Goal: Transaction & Acquisition: Purchase product/service

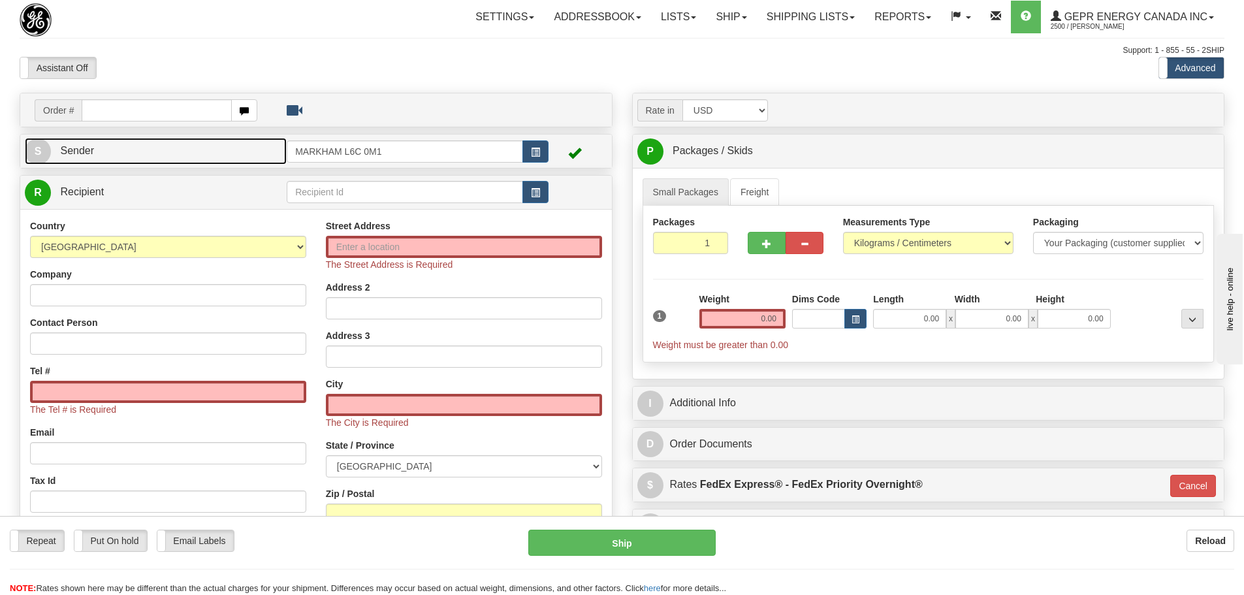
click at [203, 155] on link "S Sender" at bounding box center [156, 151] width 262 height 27
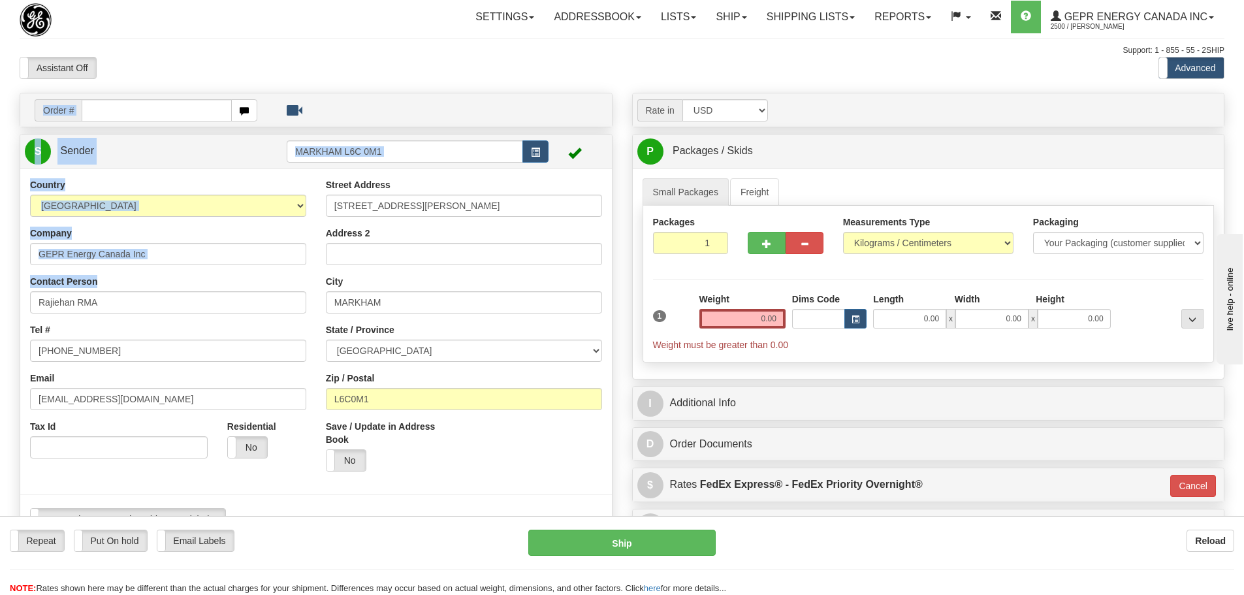
drag, startPoint x: 163, startPoint y: 280, endPoint x: -111, endPoint y: 262, distance: 275.0
click at [0, 262] on html "Training Course Close Toggle navigation Settings Shipping Preferences New Sende…" at bounding box center [622, 297] width 1244 height 595
click at [131, 240] on div "Company GEPR Energy Canada Inc" at bounding box center [168, 246] width 276 height 39
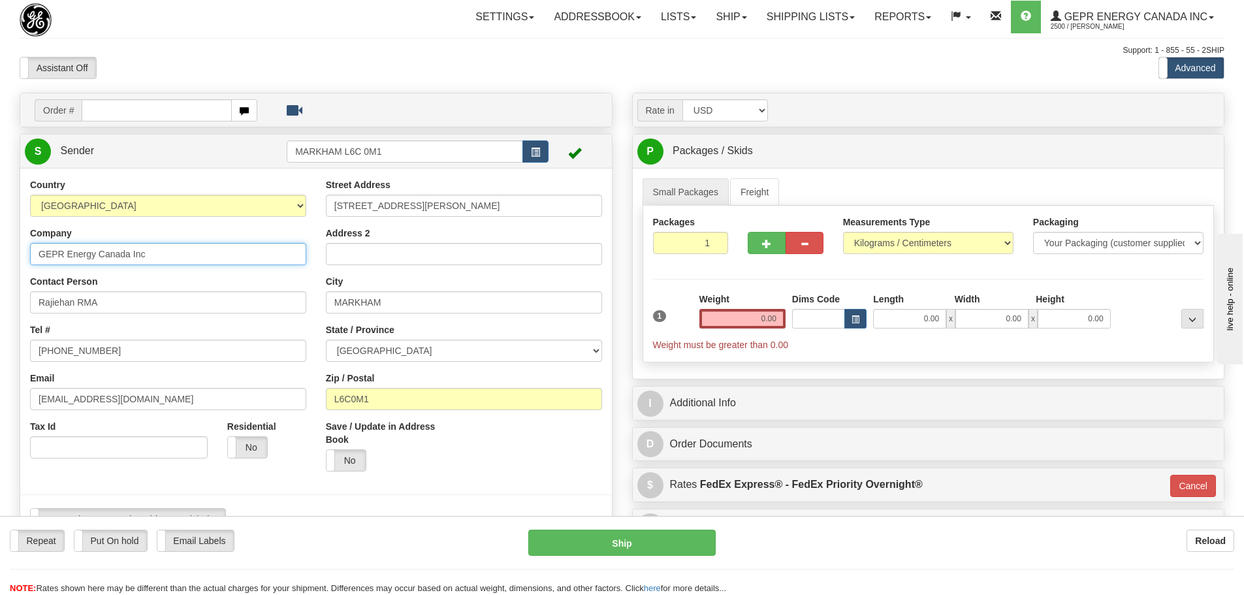
drag, startPoint x: 180, startPoint y: 257, endPoint x: -56, endPoint y: 261, distance: 235.2
click at [0, 261] on html "Training Course Close Toggle navigation Settings Shipping Preferences New Sende…" at bounding box center [622, 297] width 1244 height 595
paste input "Novaent Communications Limited"
type input "Novaent Communications Limited"
drag, startPoint x: 452, startPoint y: 204, endPoint x: 206, endPoint y: 205, distance: 245.6
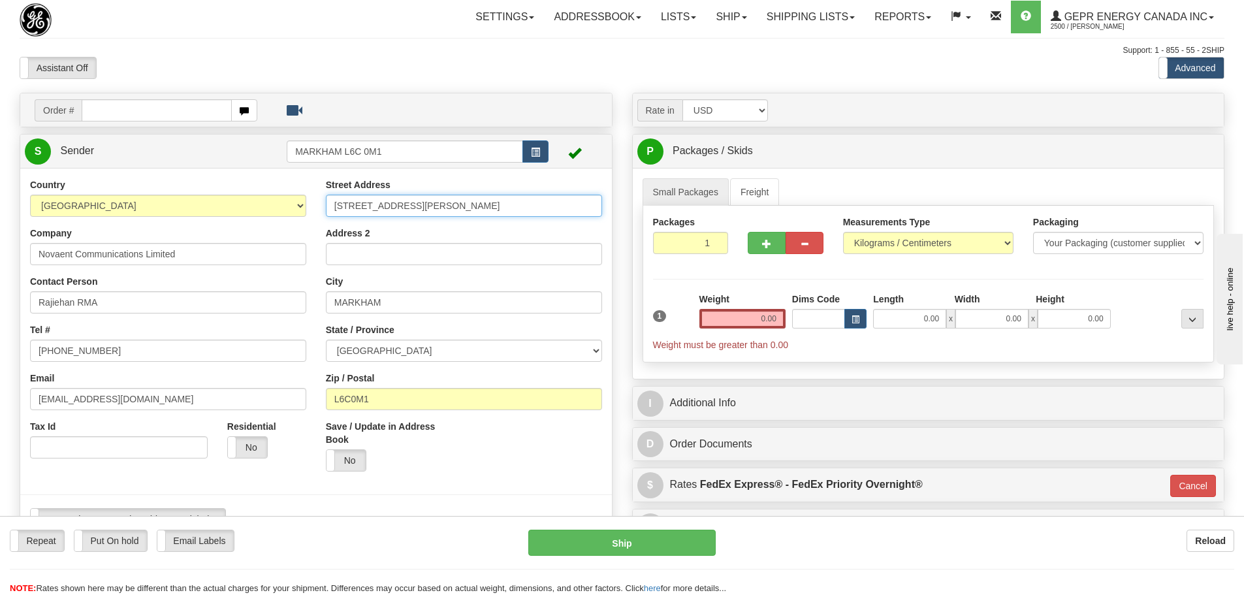
click at [206, 205] on div "Country AFGHANISTAN ALAND ISLANDS ALBANIA ALGERIA AMERICAN SAMOA ANDORRA ANGOLA…" at bounding box center [316, 359] width 592 height 362
paste input "501 Clements Road West, Unit 10"
type input "501 Clements Road West, Unit 10"
drag, startPoint x: 461, startPoint y: 400, endPoint x: 289, endPoint y: 402, distance: 171.8
click at [289, 402] on div "Country AFGHANISTAN ALAND ISLANDS ALBANIA ALGERIA AMERICAN SAMOA ANDORRA ANGOLA…" at bounding box center [316, 359] width 592 height 362
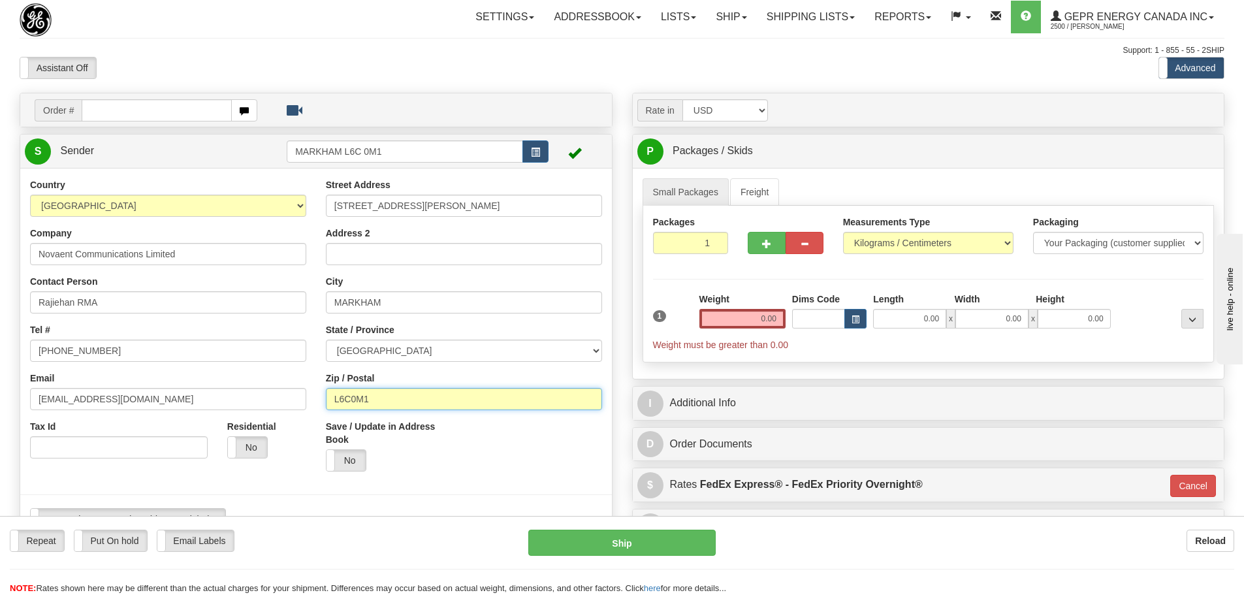
paste input "1S 7H4"
type input "L1S 7H4"
click at [320, 391] on div "Street Address 501 Clements Road West, Unit 10 Address 2 City MARKHAM State / P…" at bounding box center [464, 329] width 296 height 303
type input "AJAX"
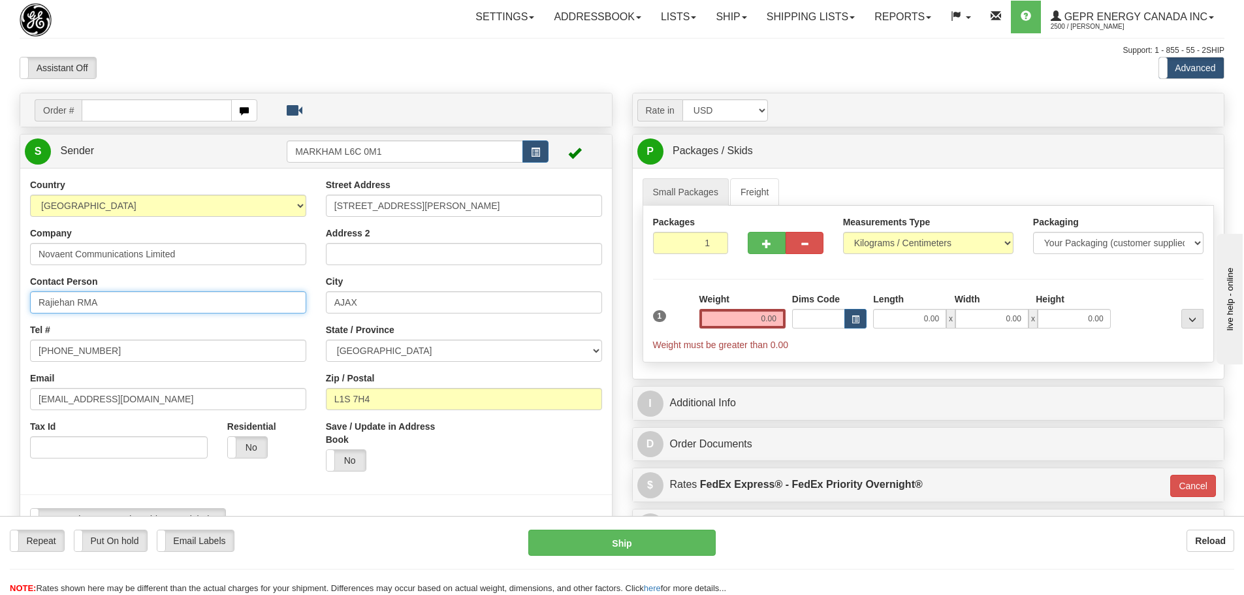
drag, startPoint x: 61, startPoint y: 304, endPoint x: -55, endPoint y: 304, distance: 115.6
click at [0, 304] on html "Training Course Close Toggle navigation Settings Shipping Preferences New Sende…" at bounding box center [622, 297] width 1244 height 595
paste input "Michael Fetherston/Sandra Goodwin"
type input "Michael Fetherston/Sandra Goodwin"
drag, startPoint x: 125, startPoint y: 349, endPoint x: -45, endPoint y: 346, distance: 170.5
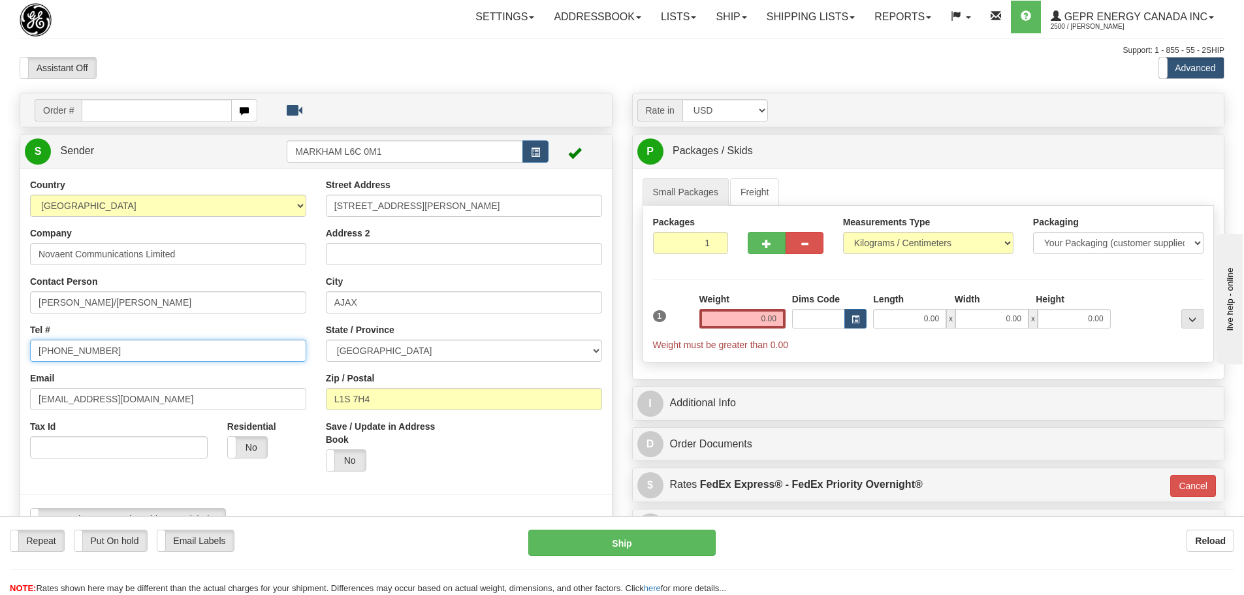
click at [0, 346] on html "Training Course Close Toggle navigation Settings Shipping Preferences New Sende…" at bounding box center [622, 297] width 1244 height 595
paste input "686-6666"
type input "905-686-6666"
drag, startPoint x: 192, startPoint y: 400, endPoint x: -225, endPoint y: 433, distance: 418.1
click at [0, 433] on html "Training Course Close Toggle navigation Settings Shipping Preferences New Sende…" at bounding box center [622, 297] width 1244 height 595
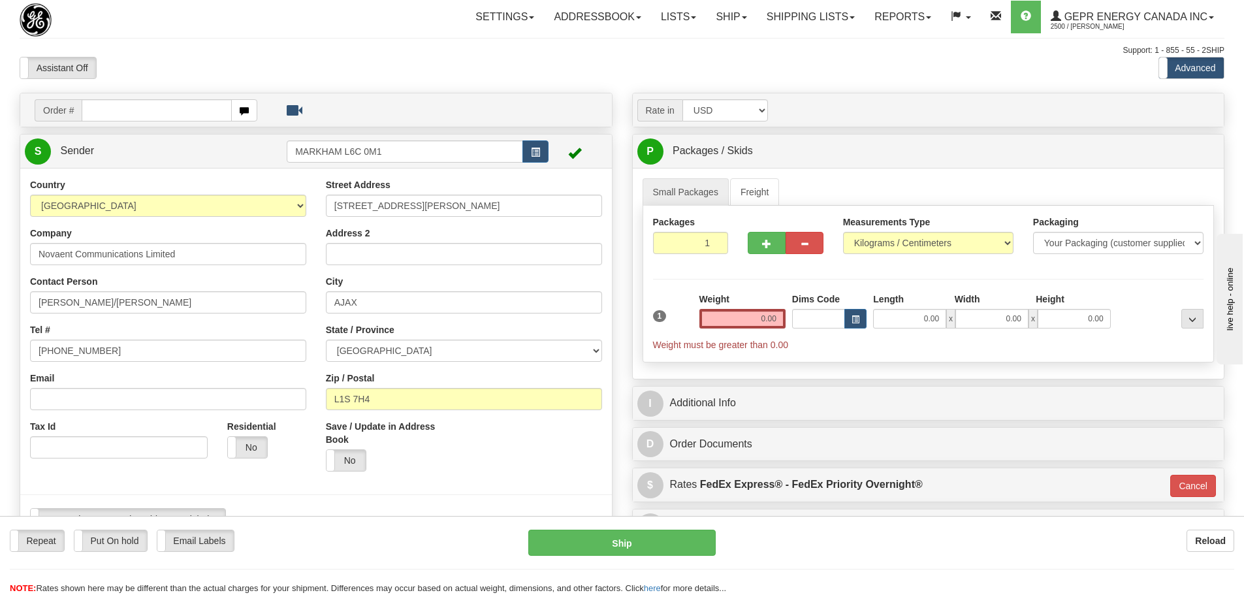
click at [476, 431] on div "Save / Update in Address Book Yes No" at bounding box center [464, 450] width 296 height 61
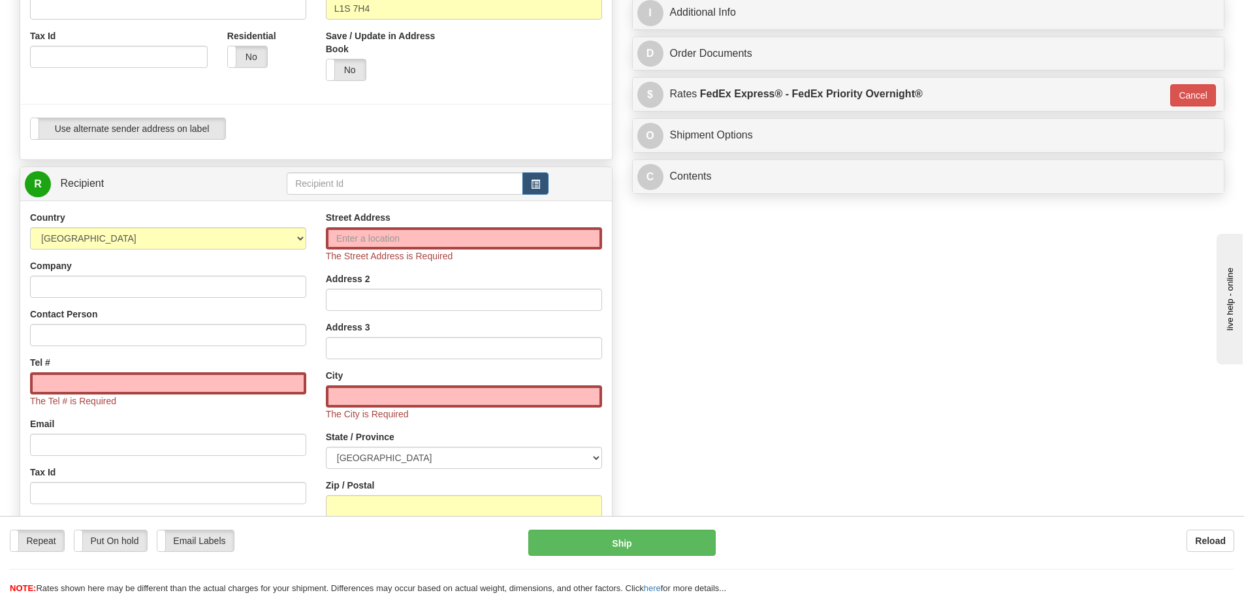
scroll to position [392, 0]
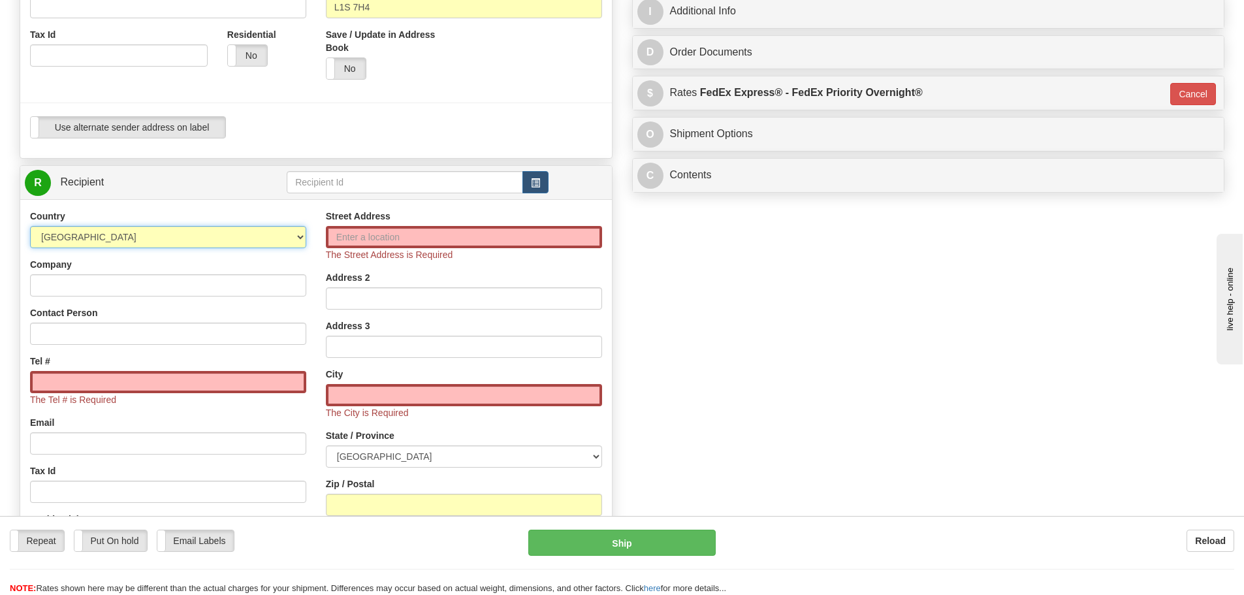
click at [206, 236] on select "AFGHANISTAN ALAND ISLANDS ALBANIA ALGERIA AMERICAN SAMOA ANDORRA ANGOLA ANGUILL…" at bounding box center [168, 237] width 276 height 22
select select "US"
click at [30, 226] on select "AFGHANISTAN ALAND ISLANDS ALBANIA ALGERIA AMERICAN SAMOA ANDORRA ANGOLA ANGUILL…" at bounding box center [168, 237] width 276 height 22
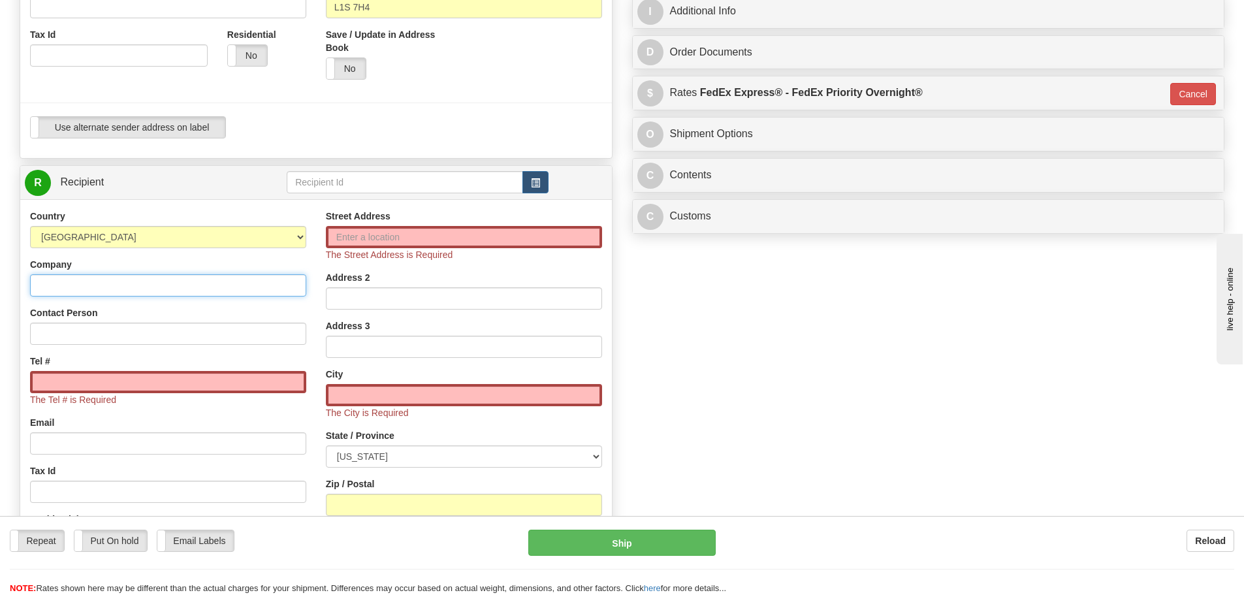
click at [117, 284] on input "Company" at bounding box center [168, 285] width 276 height 22
paste input "GE GRID SOLUTIONS LLC"
type input "GE GRID SOLUTIONS LLC"
click at [448, 230] on input "Street Address" at bounding box center [464, 237] width 276 height 22
paste input "175 Science Parkway"
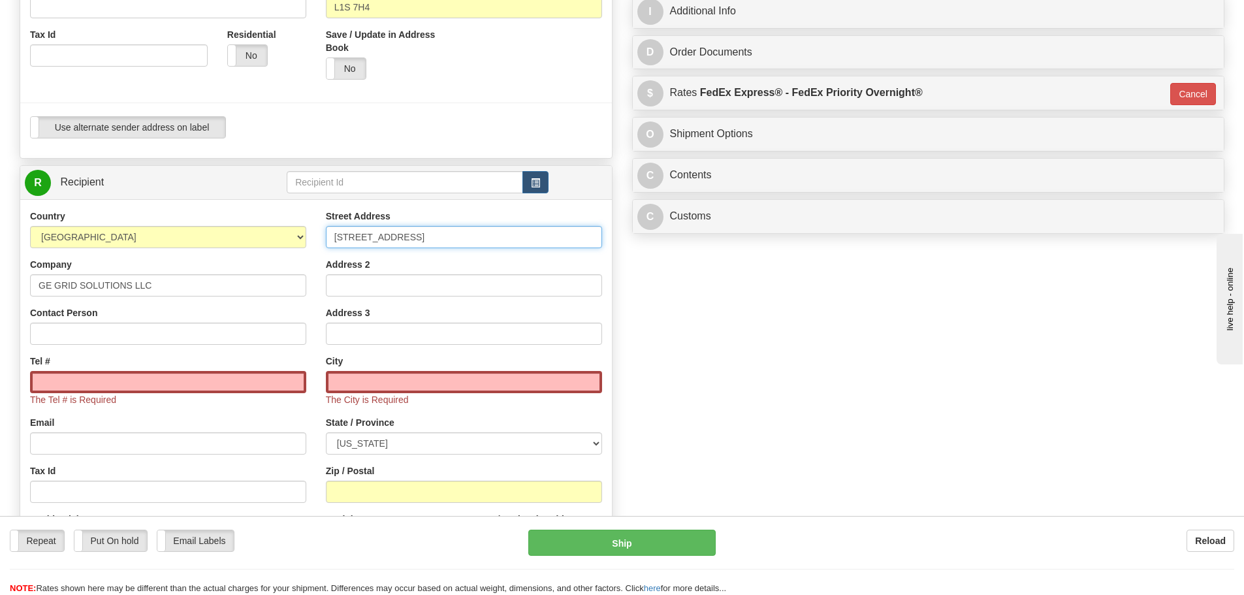
type input "175 Science Parkway"
click at [319, 244] on div "Street Address 175 Science Parkway Address 2 Address 3 City The City is Require…" at bounding box center [464, 392] width 296 height 365
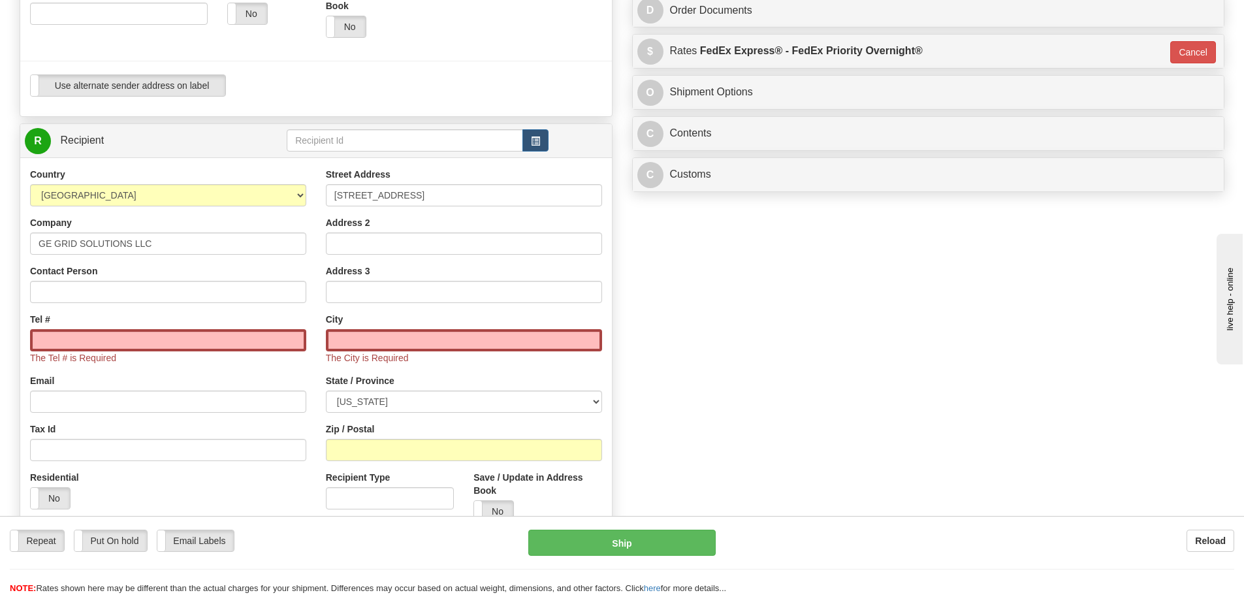
scroll to position [523, 0]
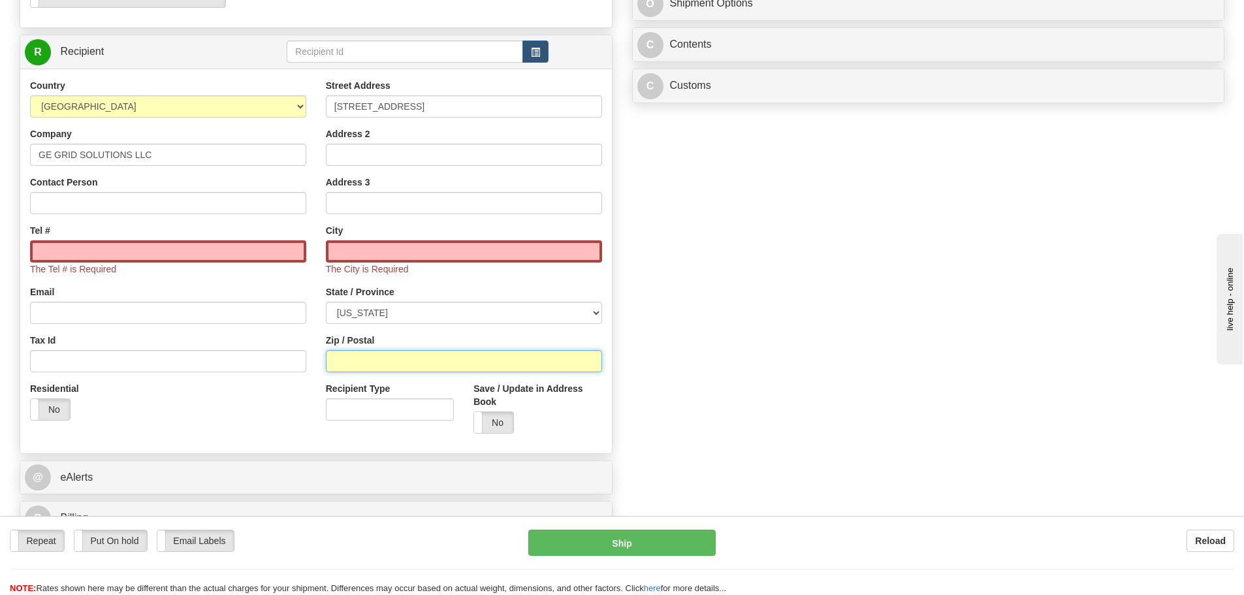
click at [344, 363] on input "Zip / Postal" at bounding box center [464, 361] width 276 height 22
paste input "14620"
type input "14620"
click at [316, 341] on div "Street Address 175 Science Parkway Address 2 Address 3 City The City is Require…" at bounding box center [464, 261] width 296 height 365
type input "ROCHESTER"
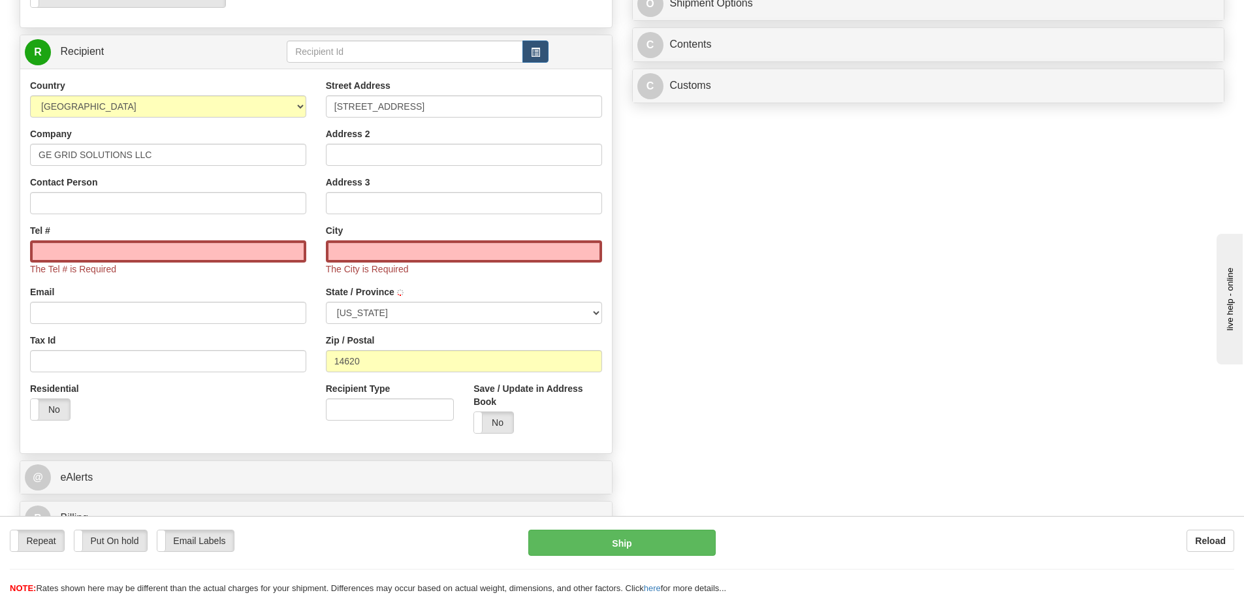
select select "NY"
click at [159, 199] on input "Contact Person" at bounding box center [168, 203] width 276 height 22
paste input "Attn: LSN # 45988"
type input "Attn: LSN # 45988"
click at [200, 176] on div "Contact Person Attn: LSN # 45988" at bounding box center [168, 195] width 276 height 39
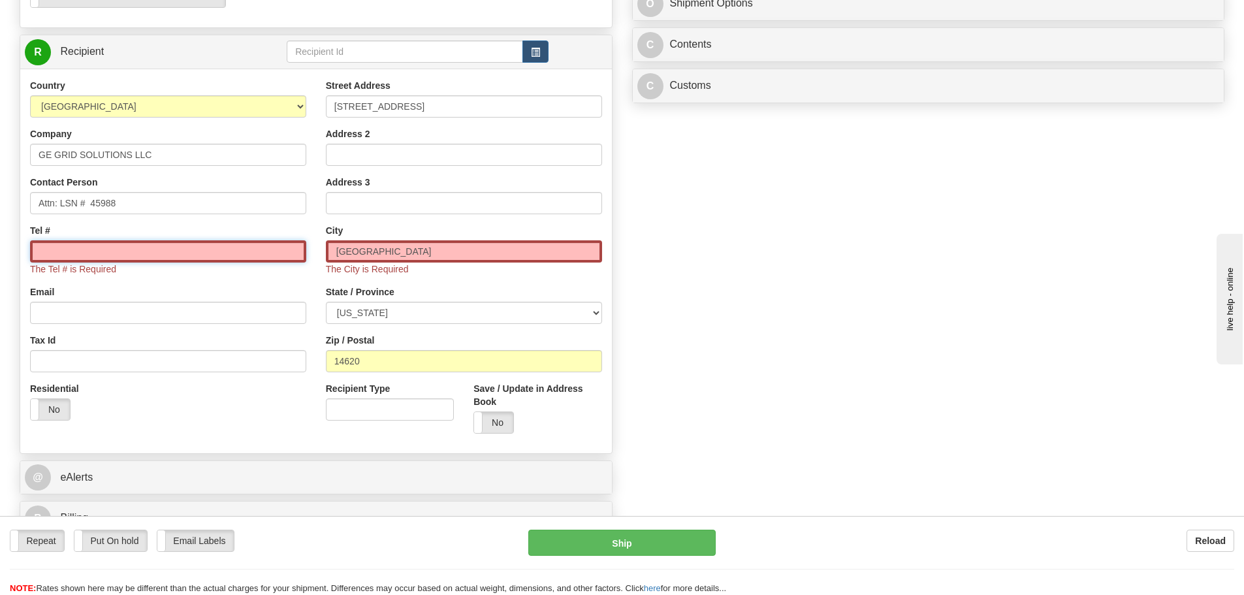
click at [162, 243] on input "Tel #" at bounding box center [168, 251] width 276 height 22
type input "1111111111"
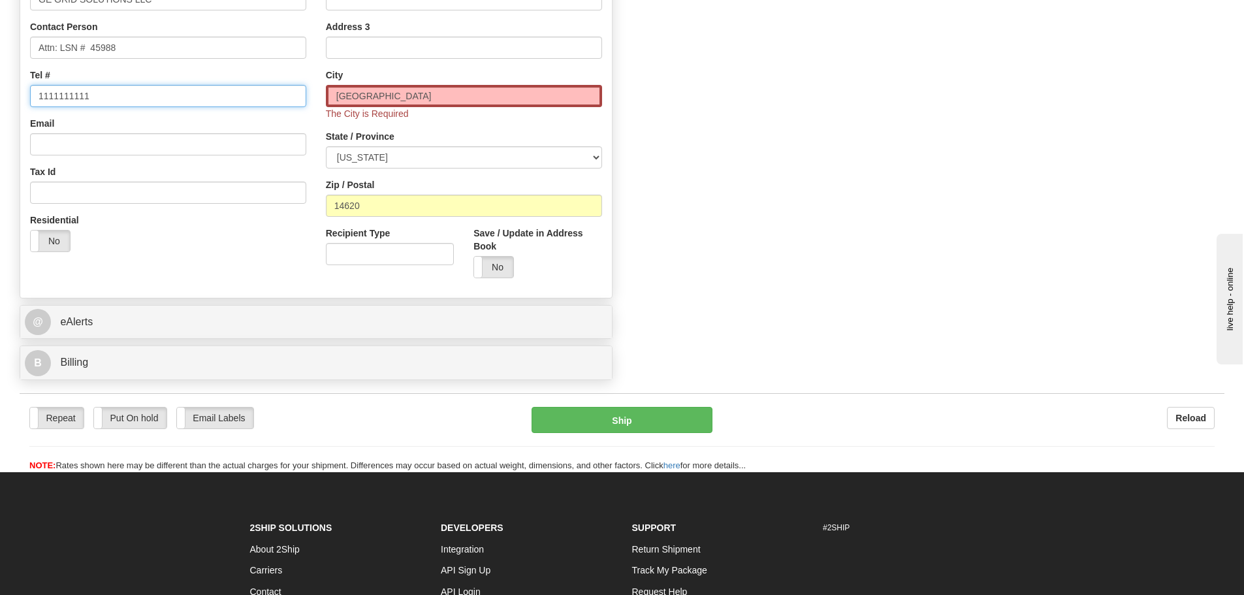
scroll to position [784, 0]
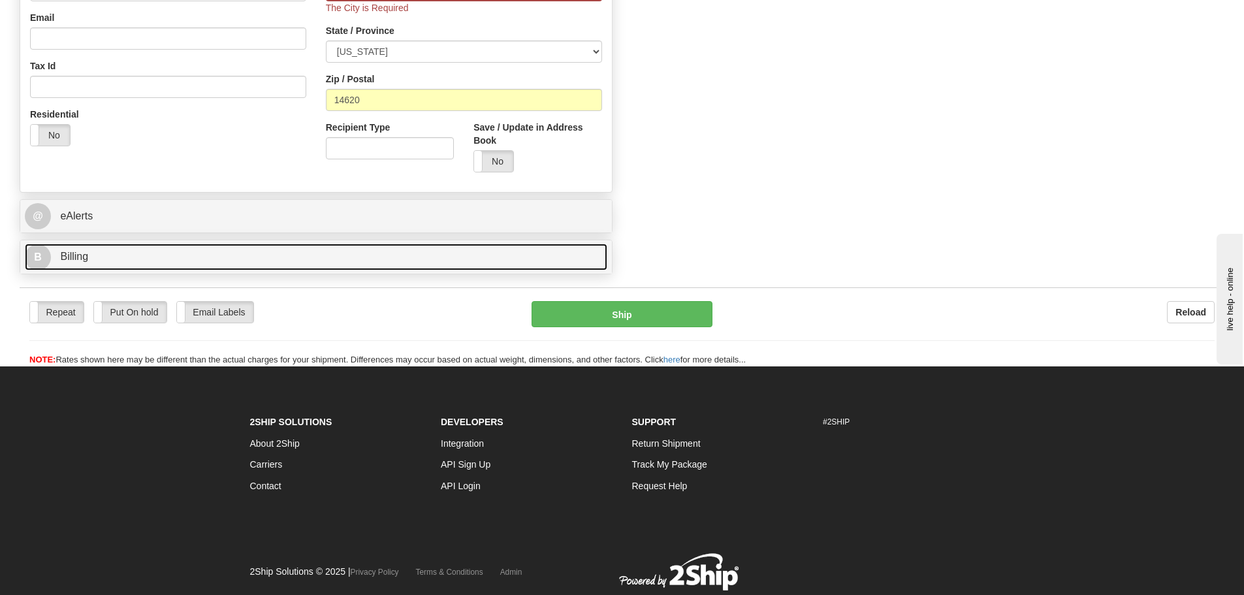
click at [268, 259] on link "B Billing" at bounding box center [316, 257] width 583 height 27
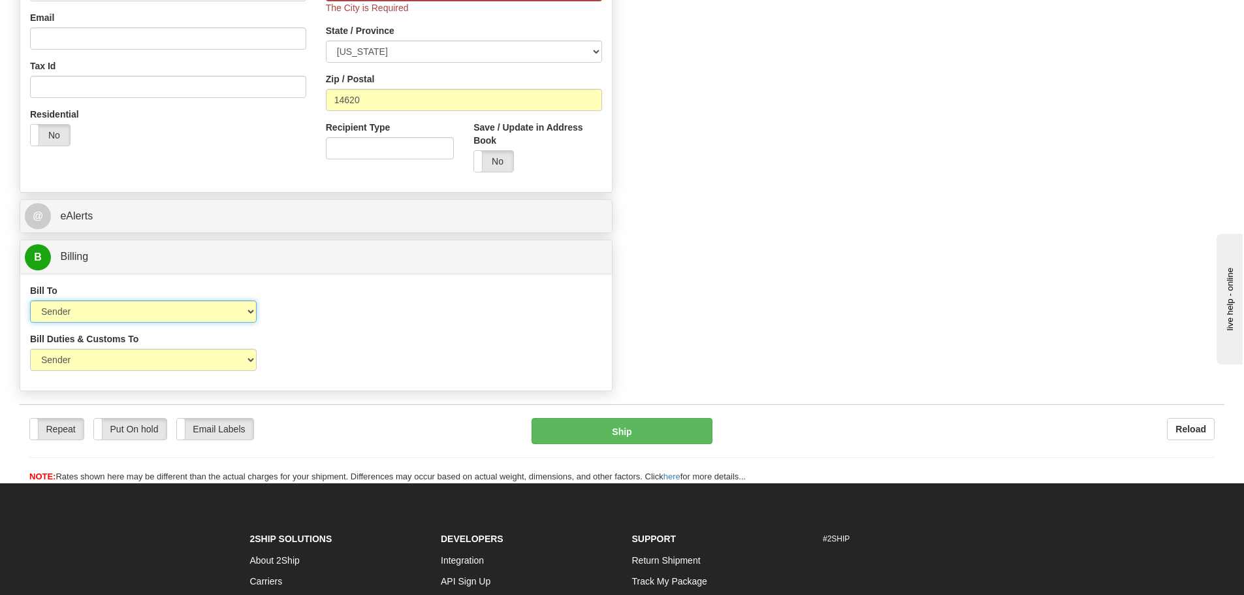
click at [202, 305] on select "Sender Recipient Third Party Collect" at bounding box center [143, 312] width 227 height 22
select select "2"
click at [30, 301] on select "Sender Recipient Third Party Collect" at bounding box center [143, 312] width 227 height 22
click at [227, 362] on select "Sender Recipient Third Party" at bounding box center [143, 360] width 227 height 22
select select "2"
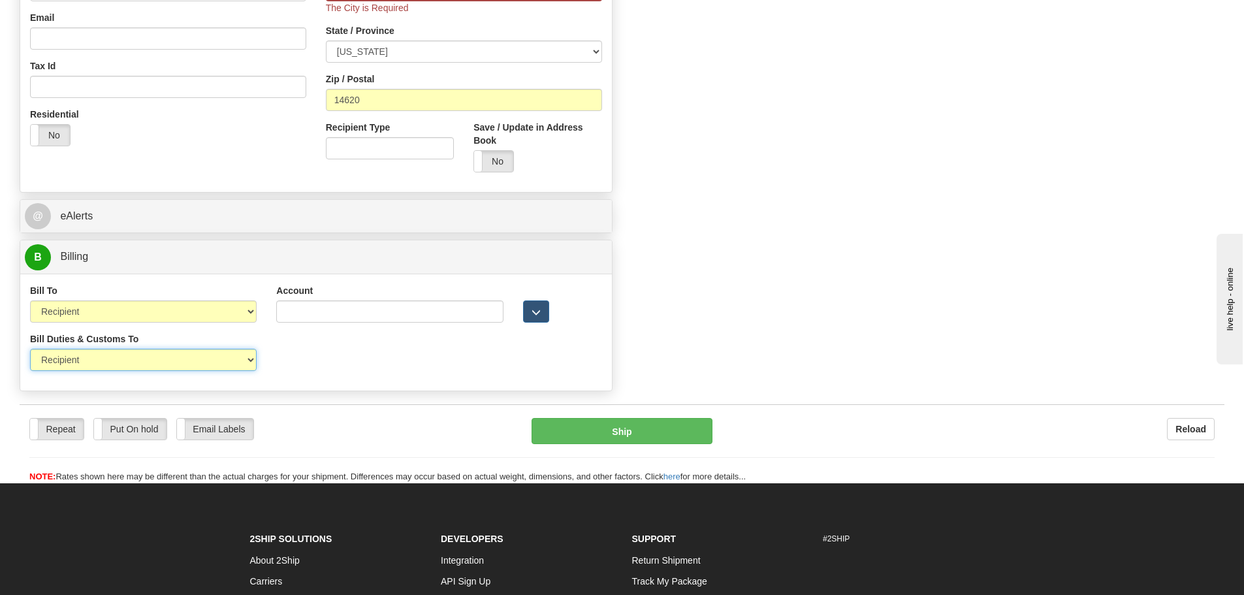
click at [30, 349] on select "Sender Recipient Third Party" at bounding box center [143, 360] width 227 height 22
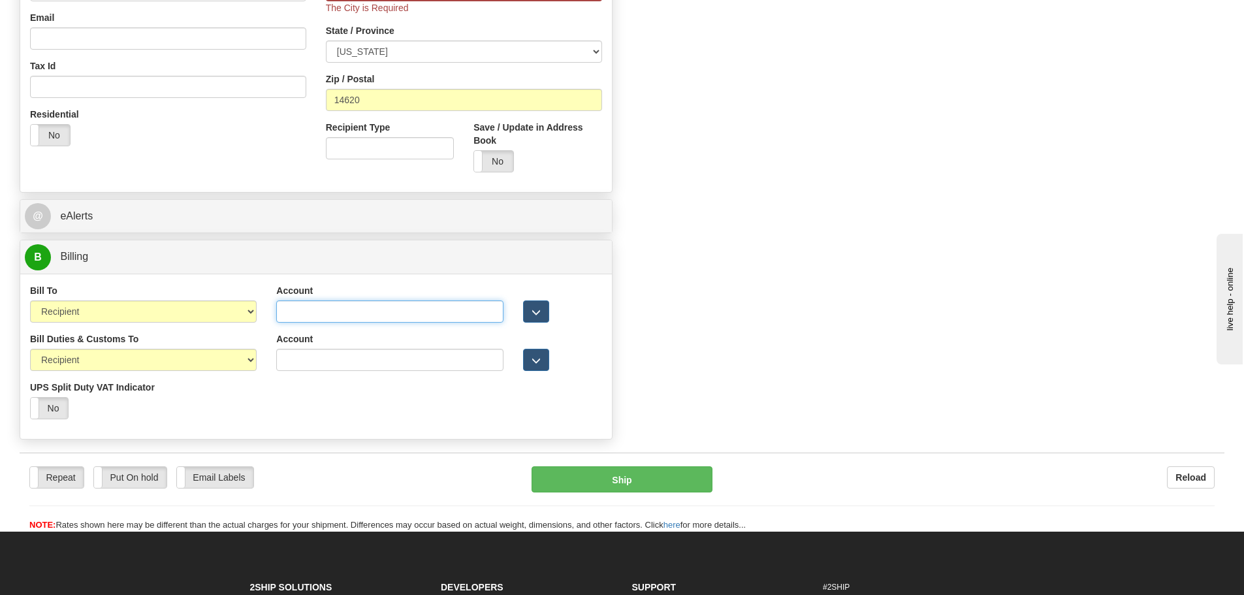
click at [400, 302] on input "Account" at bounding box center [389, 312] width 227 height 22
paste input "106650322"
type input "106650322"
click at [346, 350] on input "Account" at bounding box center [389, 360] width 227 height 22
paste input "106650322"
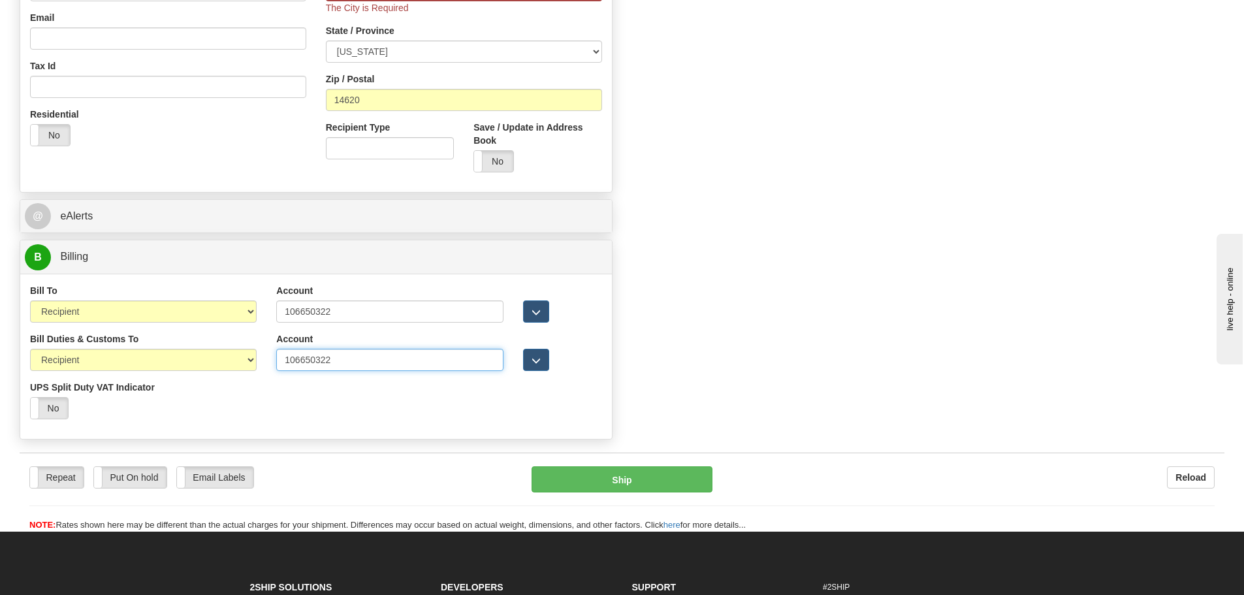
type input "106650322"
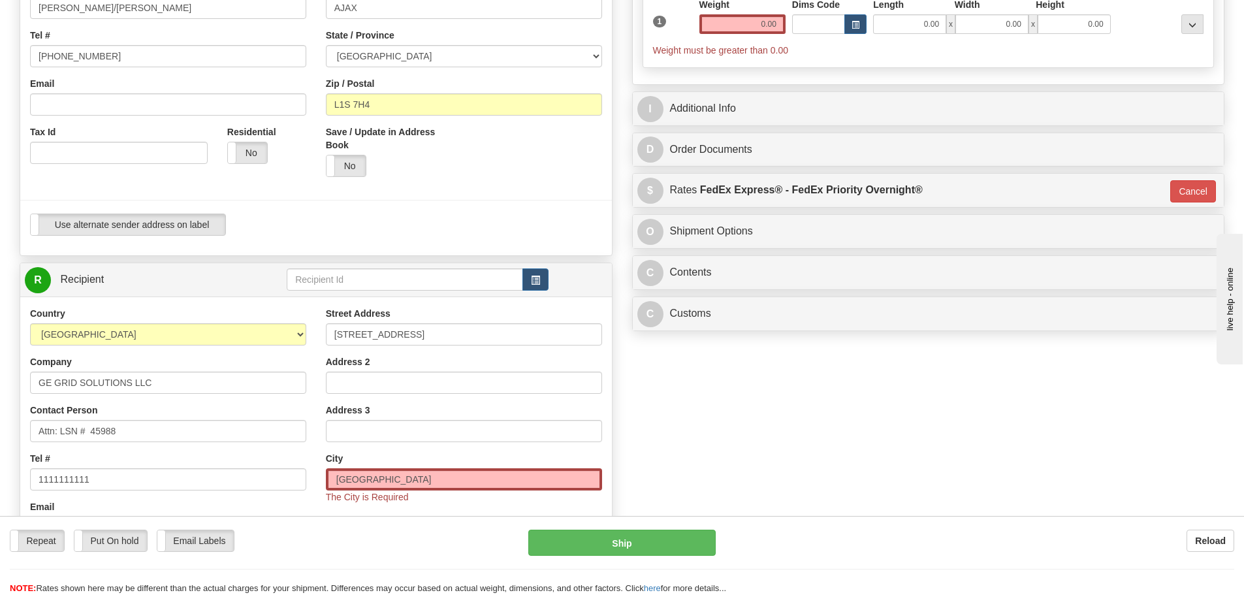
scroll to position [392, 0]
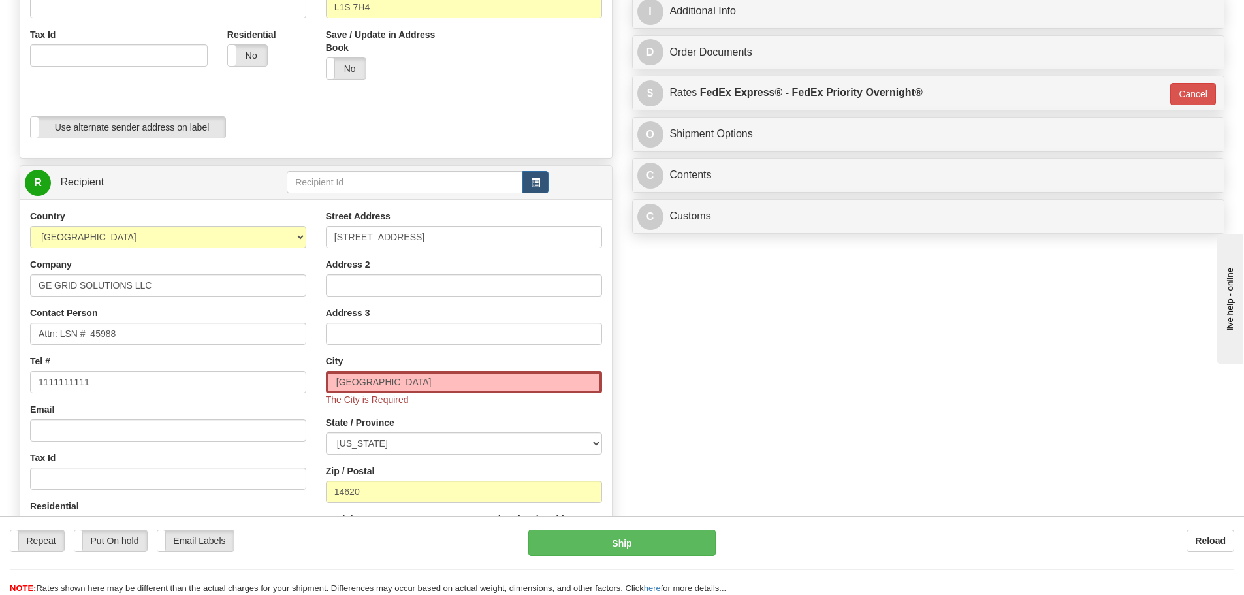
click at [552, 366] on div "City ROCHESTER The City is Required" at bounding box center [464, 381] width 276 height 52
click at [756, 394] on div "Order # S Sender" at bounding box center [622, 269] width 1225 height 1137
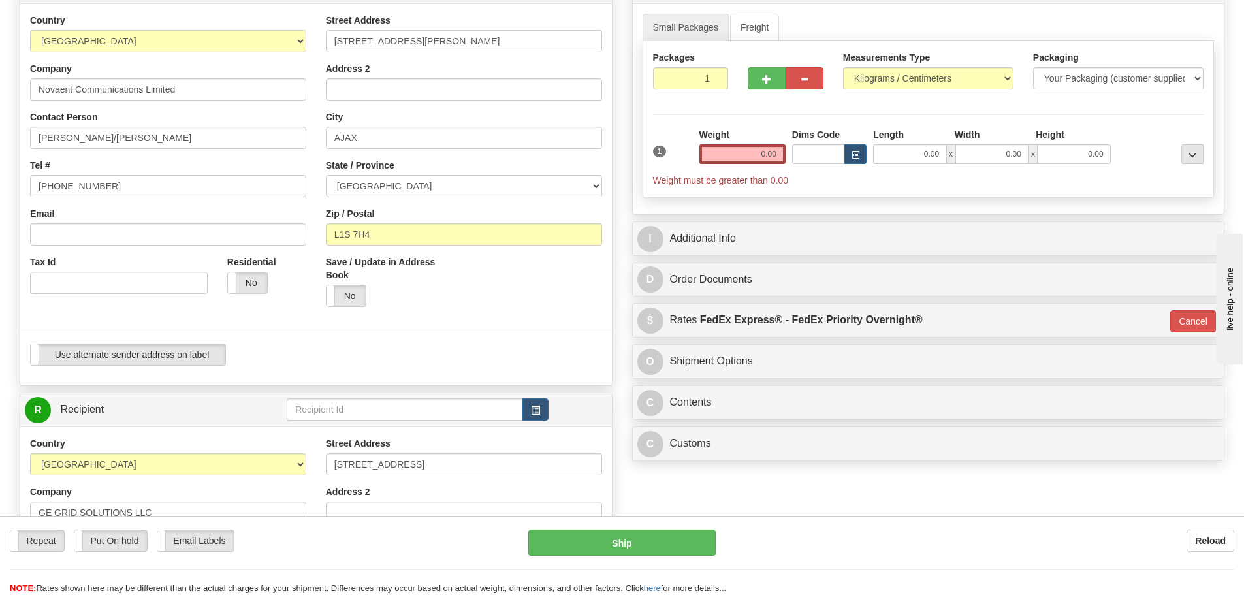
scroll to position [131, 0]
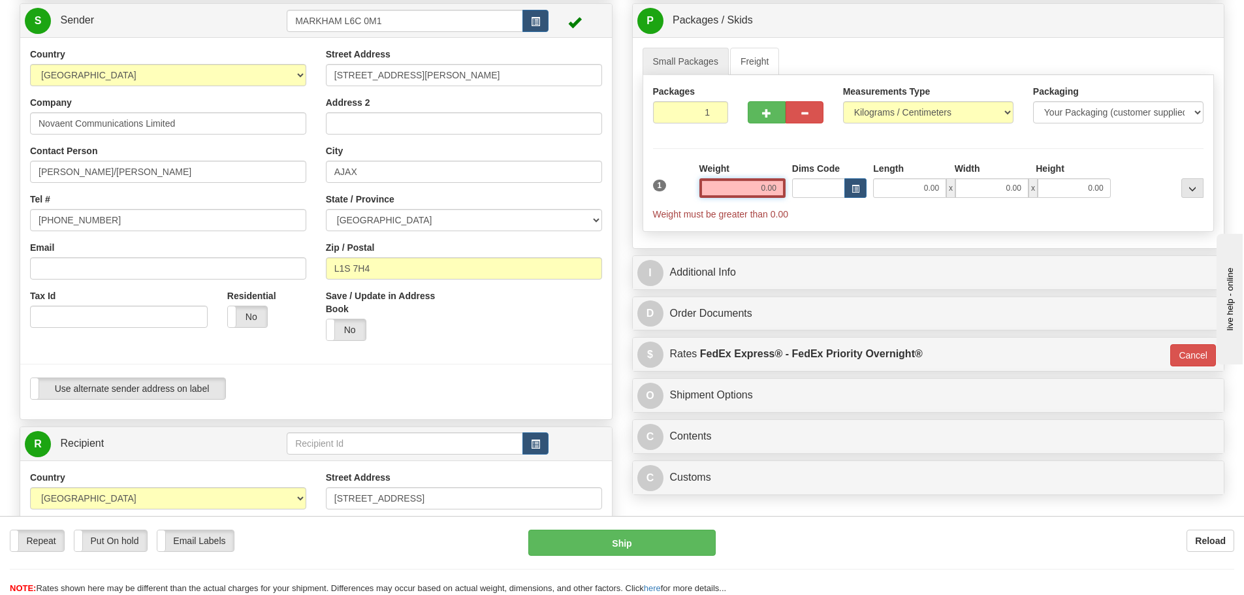
click at [734, 197] on input "0.00" at bounding box center [743, 188] width 86 height 20
type input "0.00"
click at [736, 191] on input "0.00" at bounding box center [743, 188] width 86 height 20
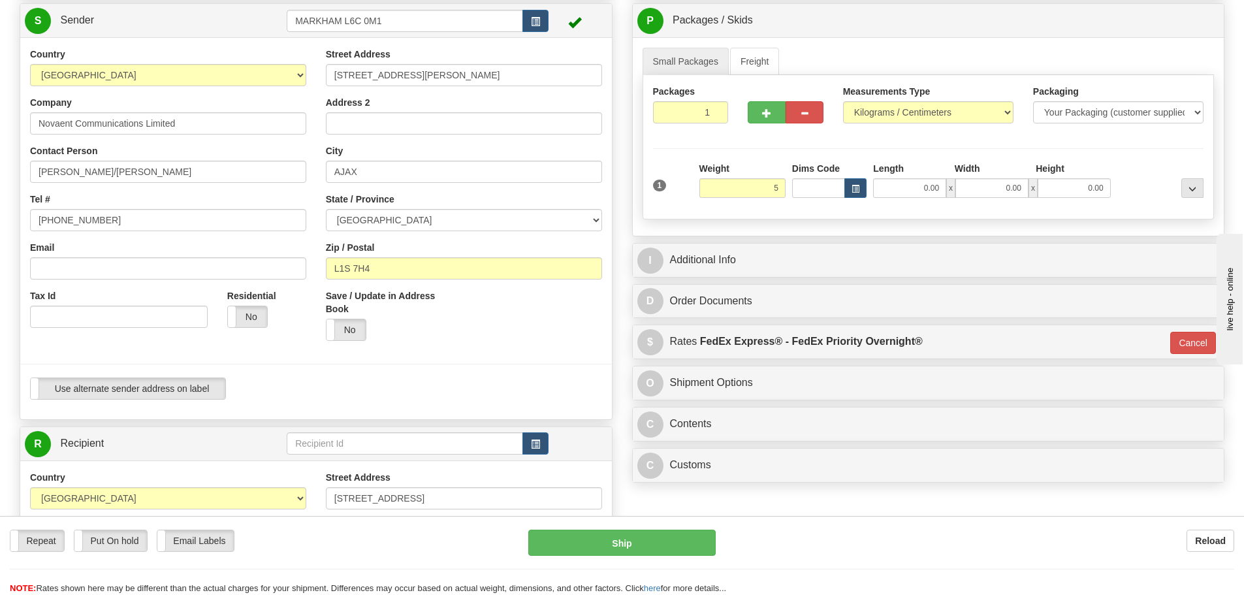
type input "5.00"
type input "01"
click at [758, 146] on div "Packages 1 1 Measurements Type" at bounding box center [929, 147] width 572 height 144
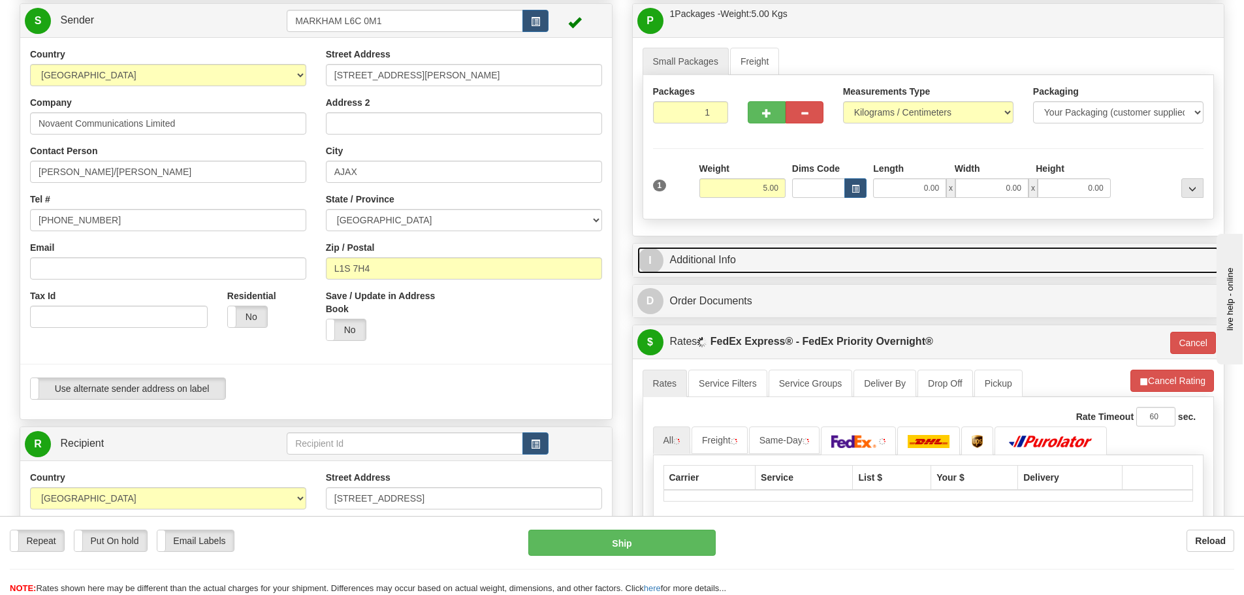
click at [732, 267] on link "I Additional Info" at bounding box center [929, 260] width 583 height 27
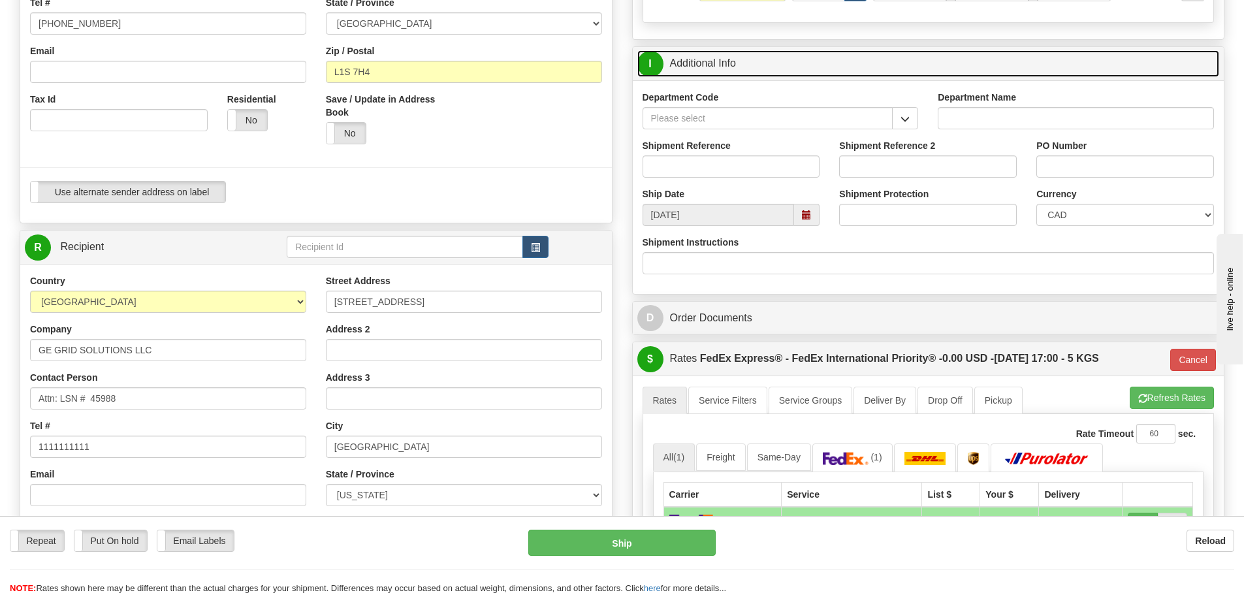
scroll to position [327, 0]
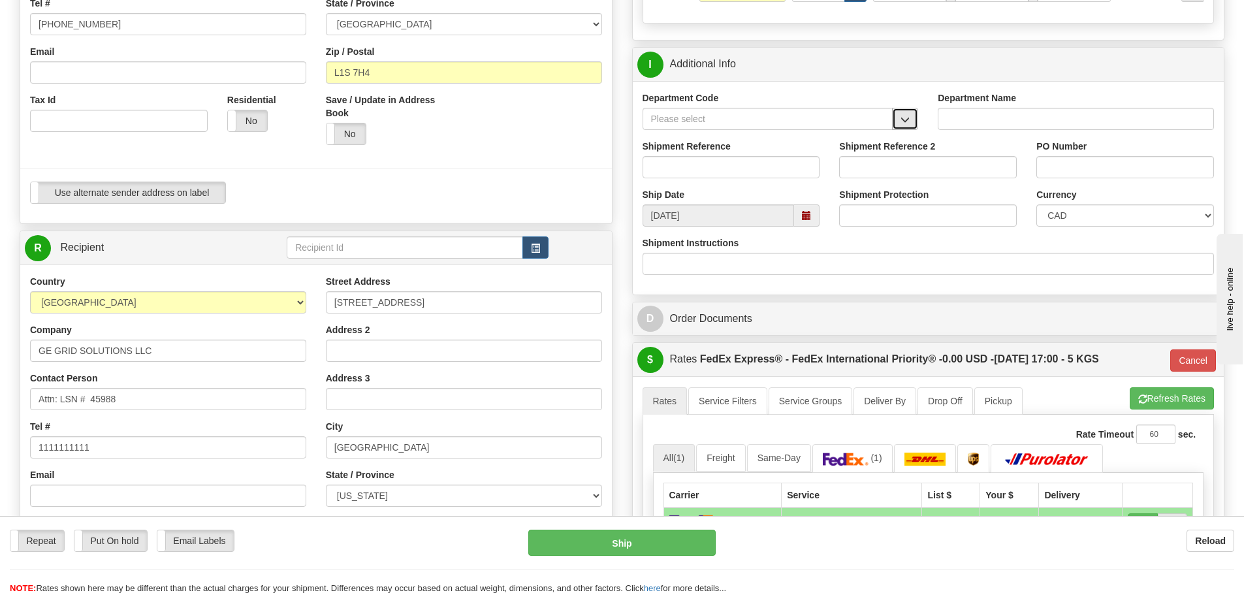
click at [893, 121] on button "button" at bounding box center [905, 119] width 26 height 22
click at [841, 141] on div "SER" at bounding box center [765, 139] width 238 height 14
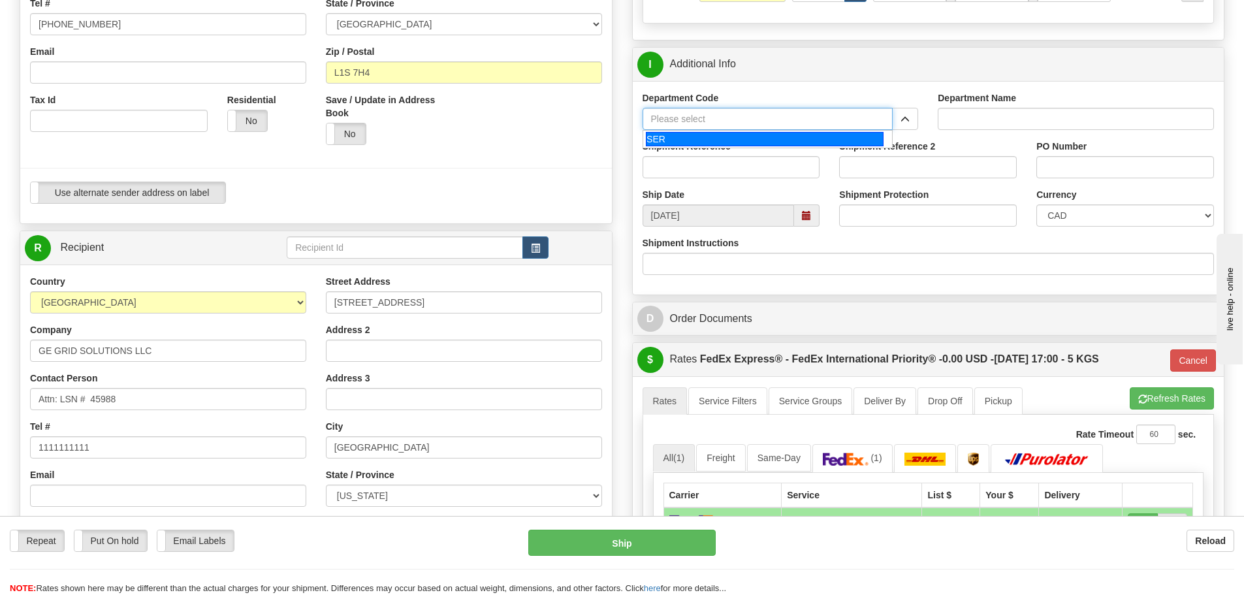
type input "SER"
type input "SERVICE DEPARTMENT"
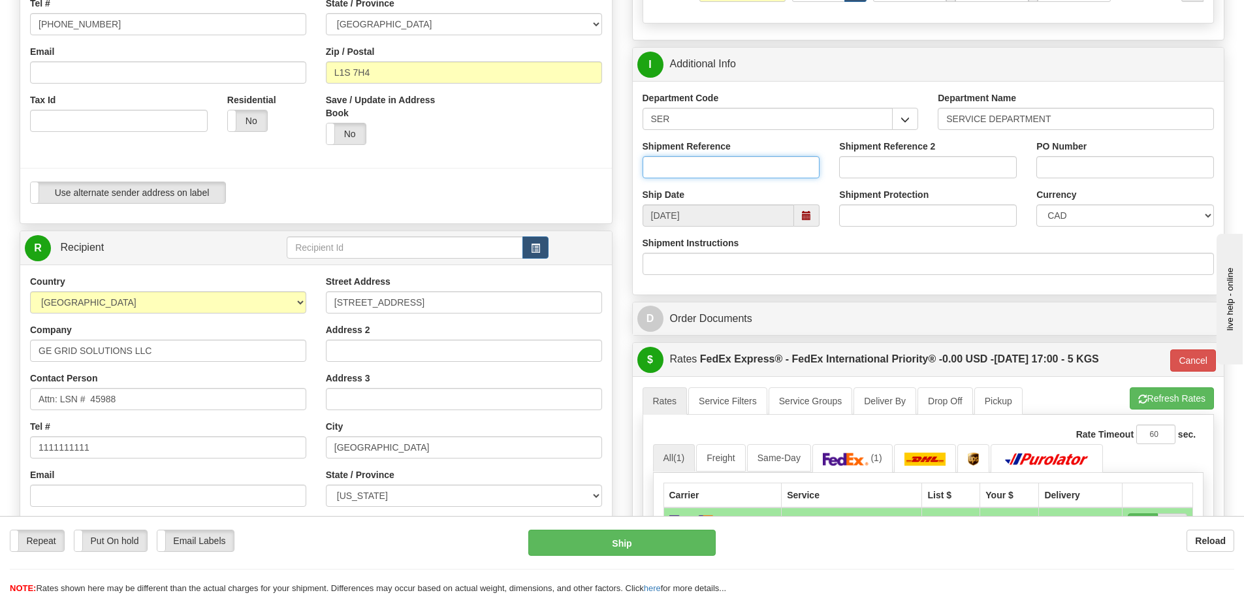
click at [787, 157] on input "Shipment Reference" at bounding box center [732, 167] width 178 height 22
click at [685, 158] on input "Shipment Reference" at bounding box center [732, 167] width 178 height 22
paste input "LSN-45998"
type input "LSN-45998"
drag, startPoint x: 917, startPoint y: 188, endPoint x: 1069, endPoint y: 195, distance: 151.7
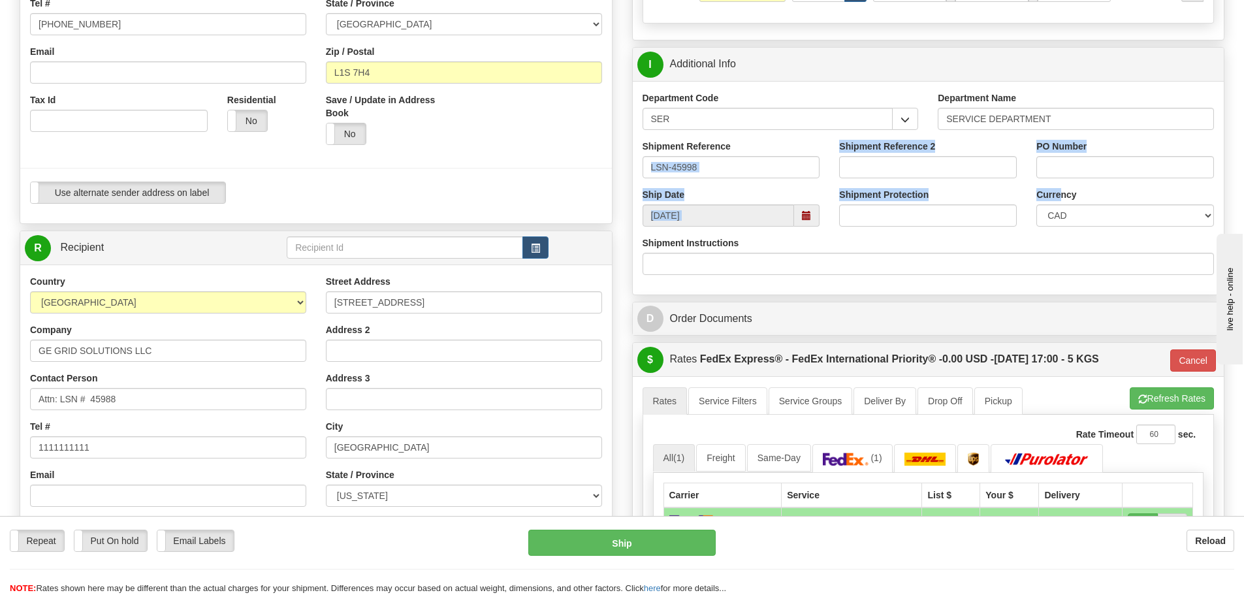
click at [1064, 193] on div "Department Code SER SER Department Name SERVICE DEPARTMENT Shipment Reference L…" at bounding box center [929, 188] width 592 height 214
click at [1031, 244] on div "Shipment Instructions" at bounding box center [929, 255] width 572 height 39
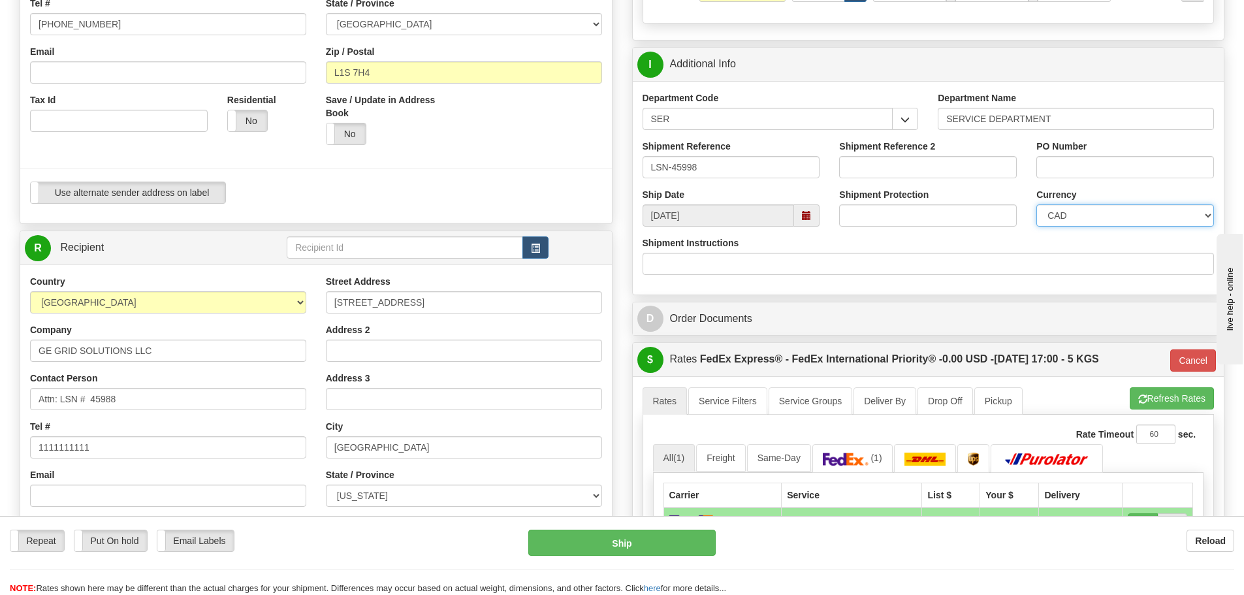
click at [1071, 218] on select "CAD USD EUR ZAR RON ANG ARN AUD AUS AWG BBD BFR BGN BHD BMD BND BRC BRL CHP CKZ…" at bounding box center [1126, 215] width 178 height 22
click at [1031, 241] on div "Shipment Instructions" at bounding box center [929, 255] width 572 height 39
click at [1038, 225] on select "CAD USD EUR ZAR RON ANG ARN AUD AUS AWG BBD BFR BGN BHD BMD BND BRC BRL CHP CKZ…" at bounding box center [1126, 215] width 178 height 22
select select "1"
click at [1037, 204] on select "CAD USD EUR ZAR RON ANG ARN AUD AUS AWG BBD BFR BGN BHD BMD BND BRC BRL CHP CKZ…" at bounding box center [1126, 215] width 178 height 22
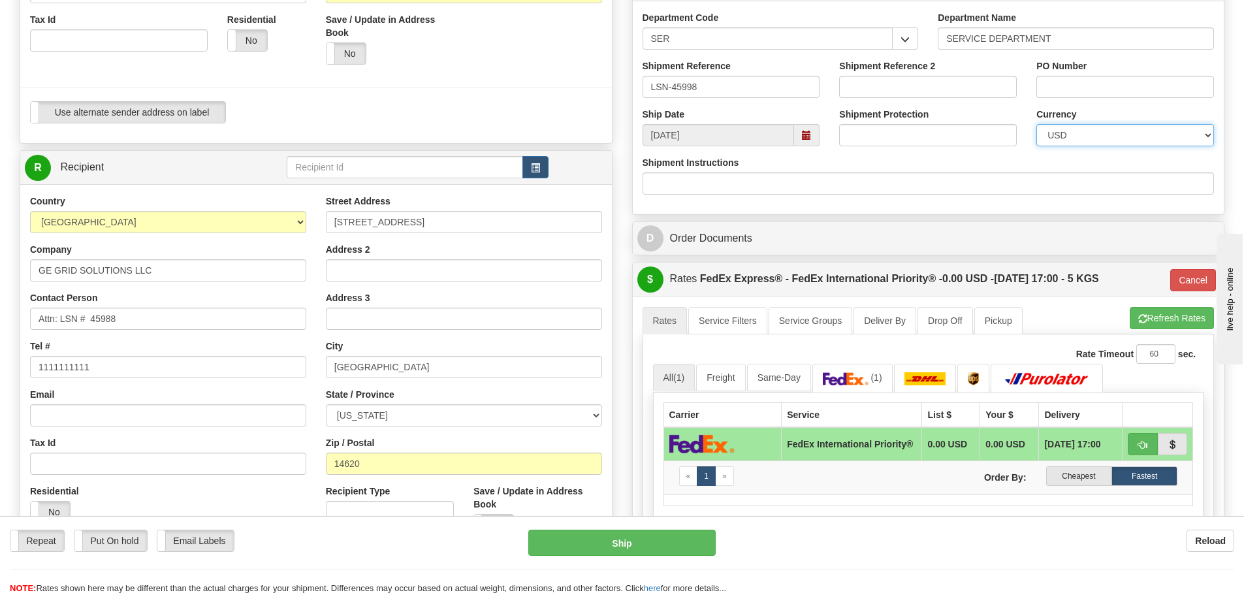
scroll to position [523, 0]
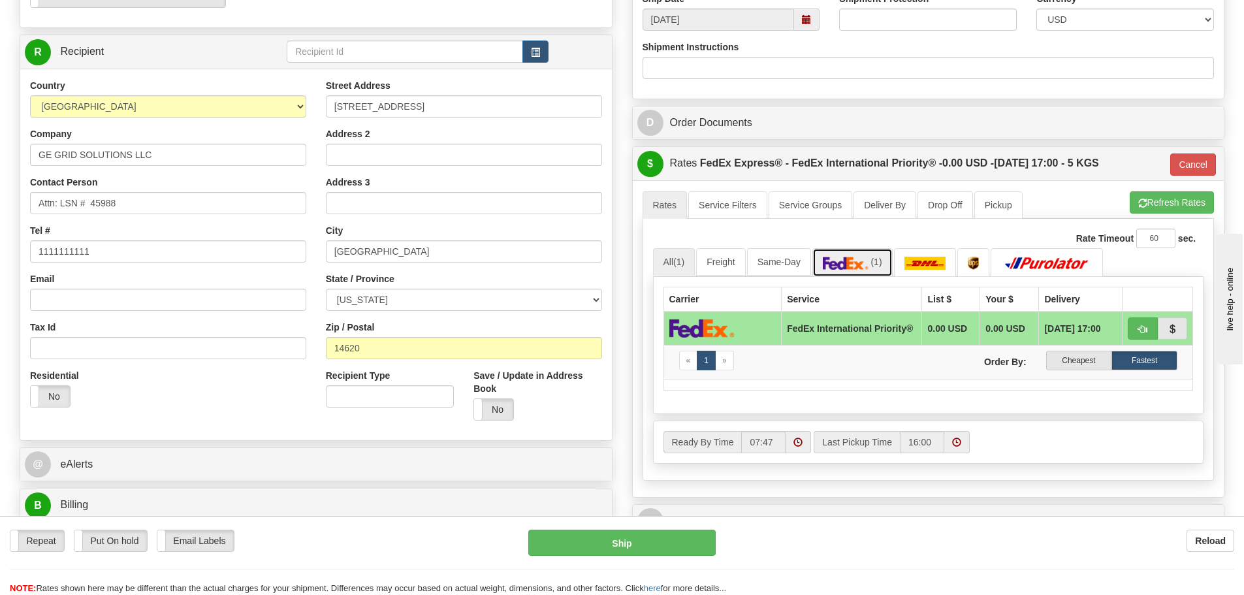
click at [832, 275] on link "(1)" at bounding box center [853, 262] width 80 height 28
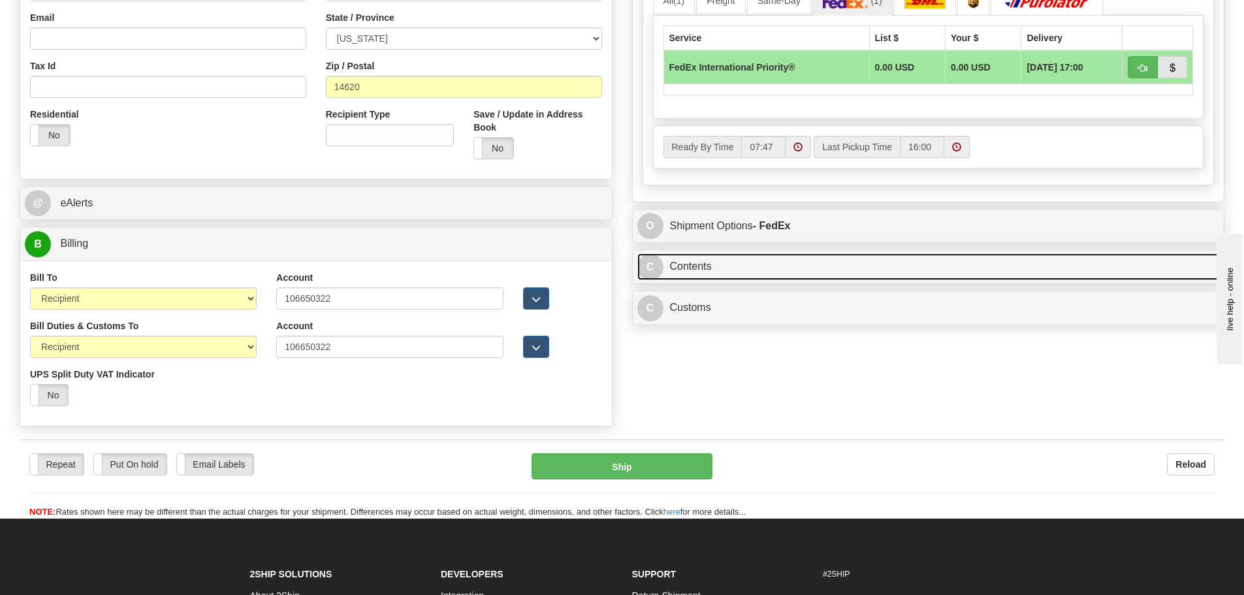
click at [836, 270] on link "C Contents" at bounding box center [929, 266] width 583 height 27
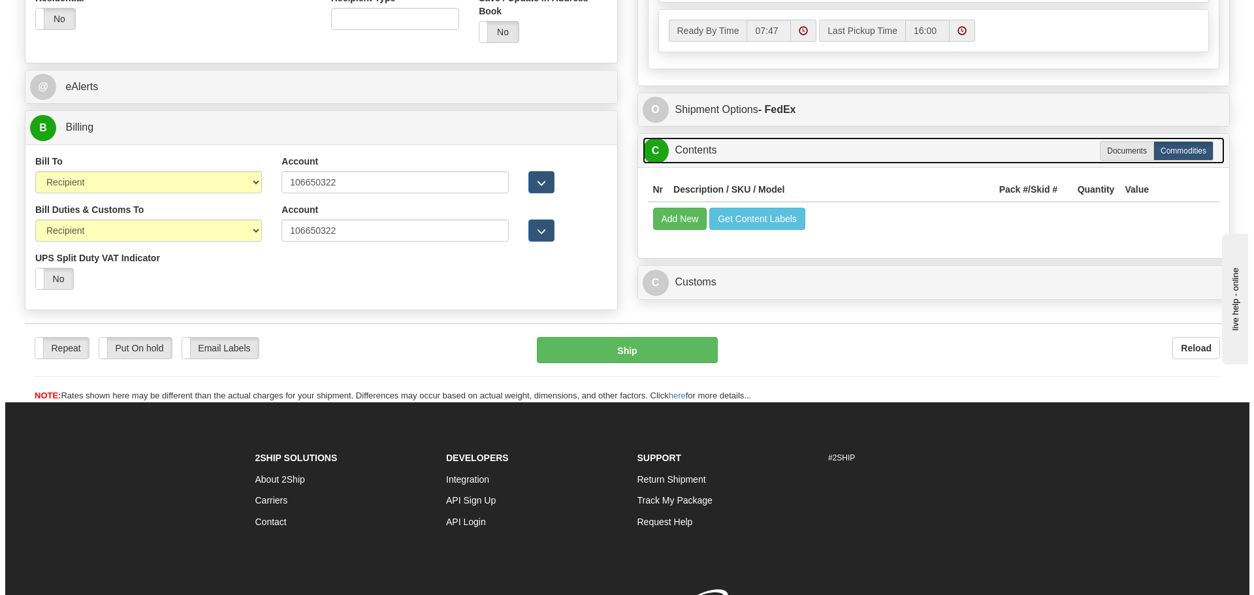
scroll to position [915, 0]
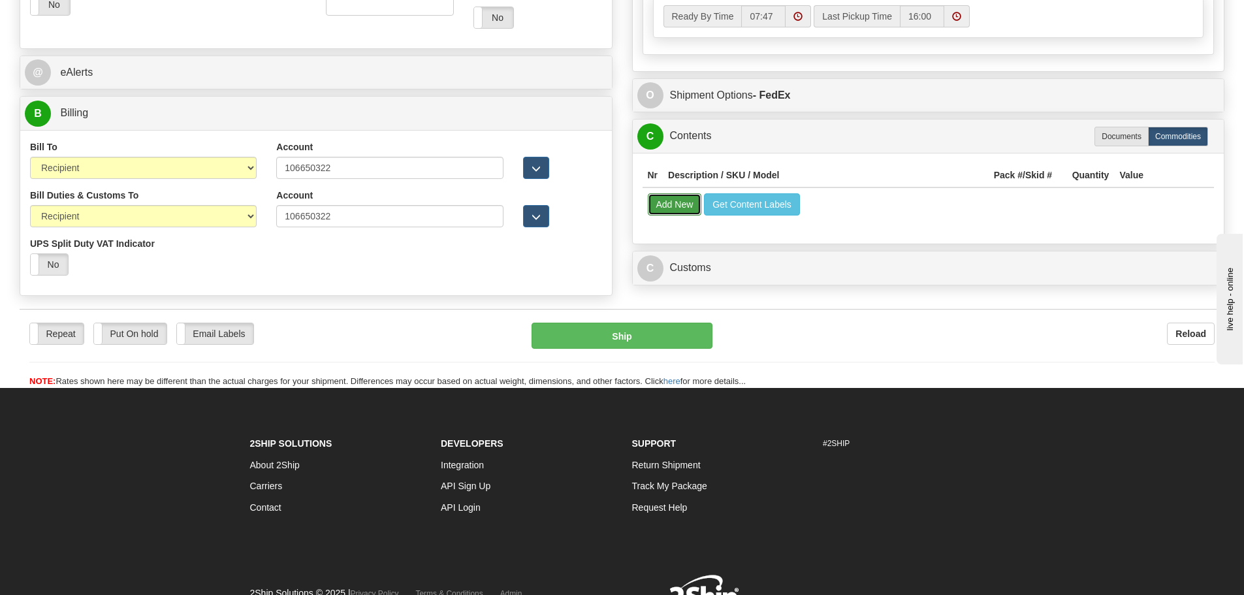
click at [677, 211] on button "Add New" at bounding box center [675, 204] width 54 height 22
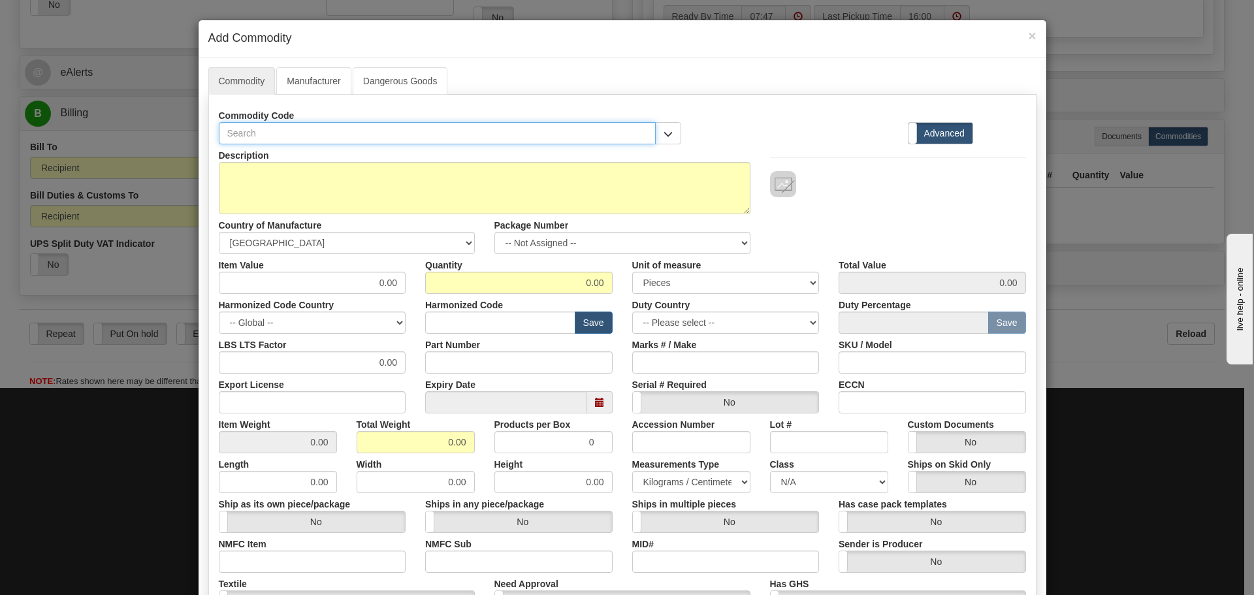
click at [323, 137] on input "text" at bounding box center [438, 133] width 438 height 22
paste input "ECRL9CNNNNNS1S1CAUNNN"
type input "ECRL9CNNNNNS1S1CAUNNN"
click at [506, 369] on input "Part Number" at bounding box center [518, 362] width 187 height 22
paste input "ECRL9CNNNNNS1S1CAUNNN"
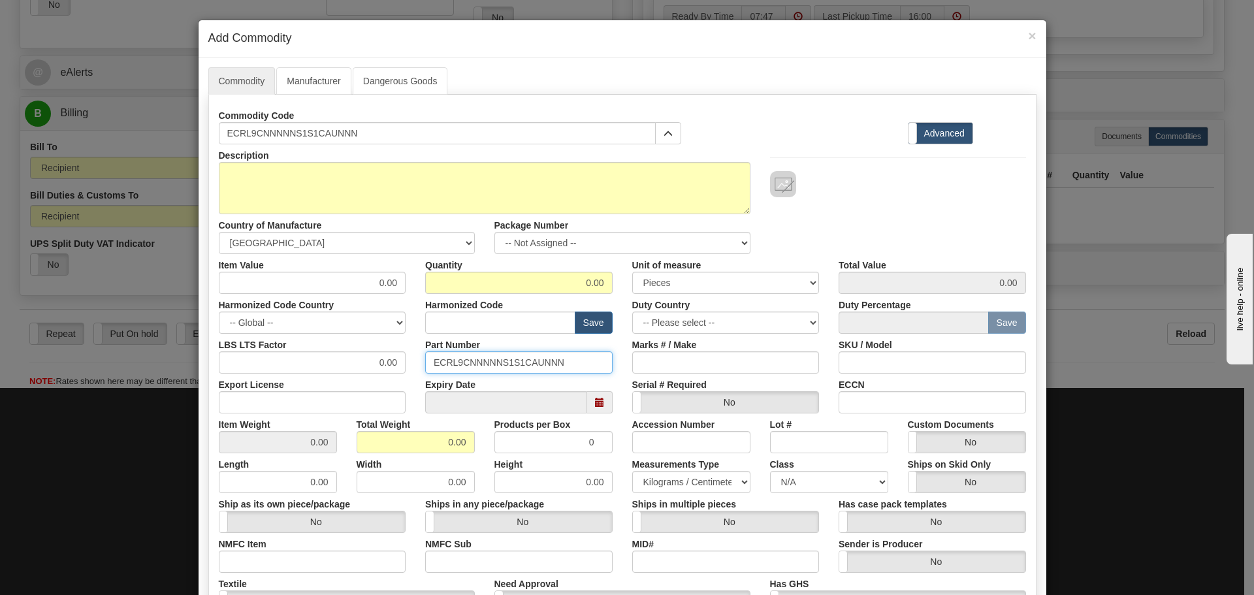
type input "ECRL9CNNNNNS1S1CAUNNN"
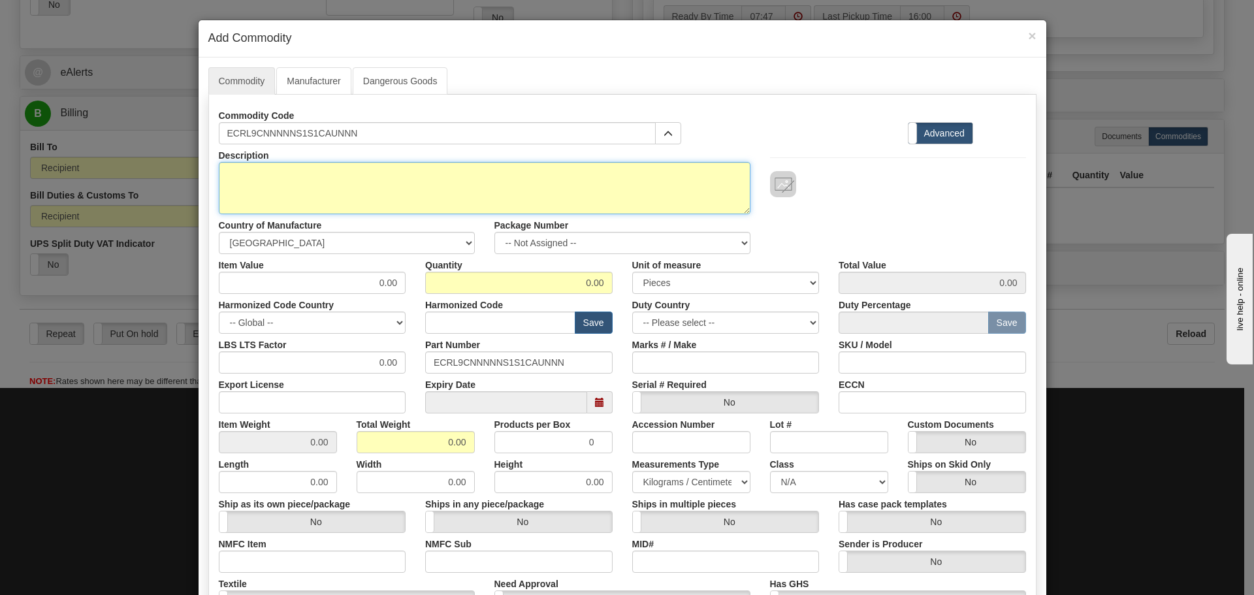
click at [326, 169] on textarea "Description" at bounding box center [485, 188] width 532 height 52
paste textarea "Orbit ECR Series Edge-Connect Router"
type textarea "Orbit ECR Series Edge-Connect Router"
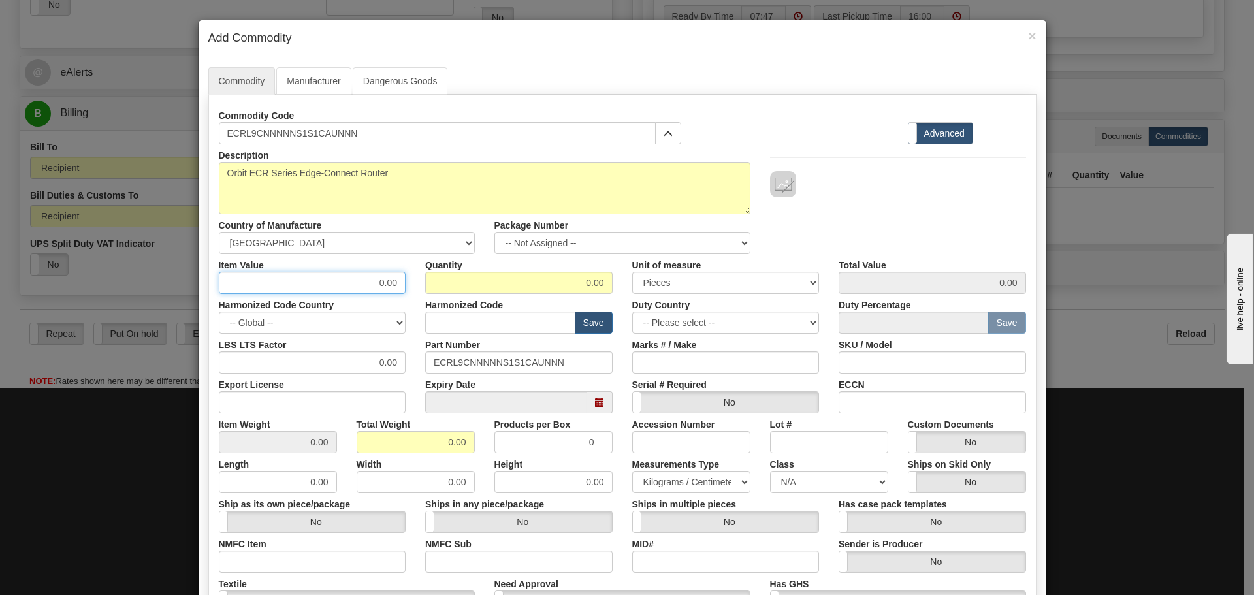
drag, startPoint x: 371, startPoint y: 284, endPoint x: 402, endPoint y: 297, distance: 34.2
click at [402, 297] on div "Description Orbit ECR Series Edge-Connect Router Country of Manufacture -- Unkn…" at bounding box center [622, 431] width 807 height 575
type input "600"
type input "360000.00"
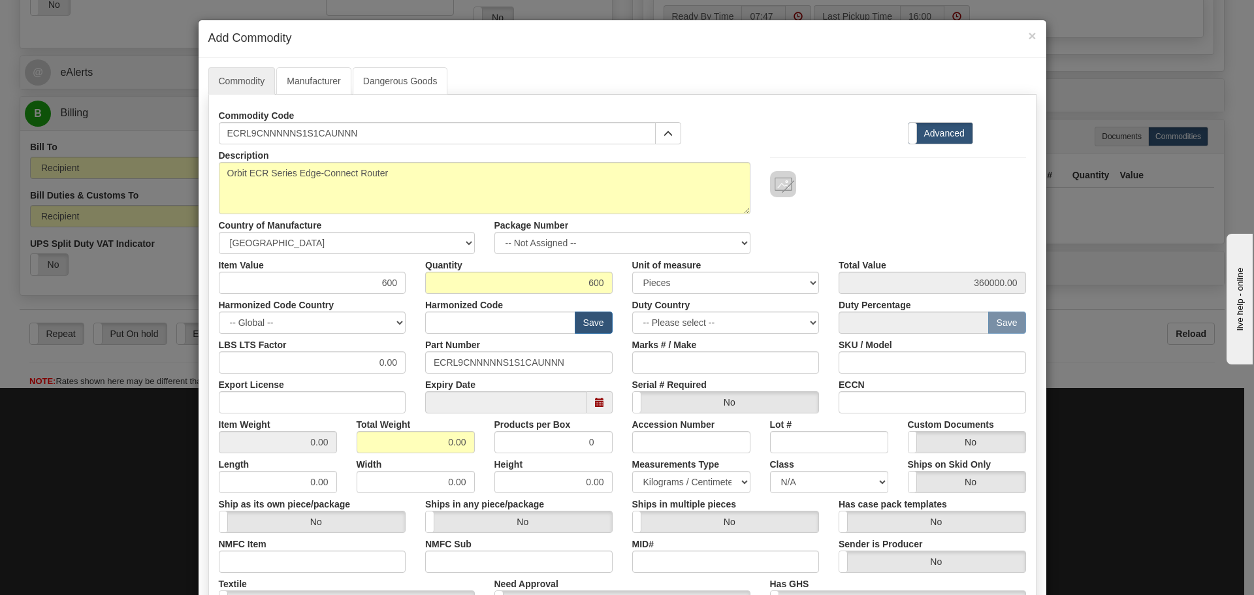
click at [475, 338] on label "Part Number" at bounding box center [452, 343] width 55 height 18
click at [475, 351] on input "ECRL9CNNNNNS1S1CAUNNN" at bounding box center [518, 362] width 187 height 22
click at [480, 331] on input "text" at bounding box center [500, 323] width 150 height 22
type input "8537.10.9070"
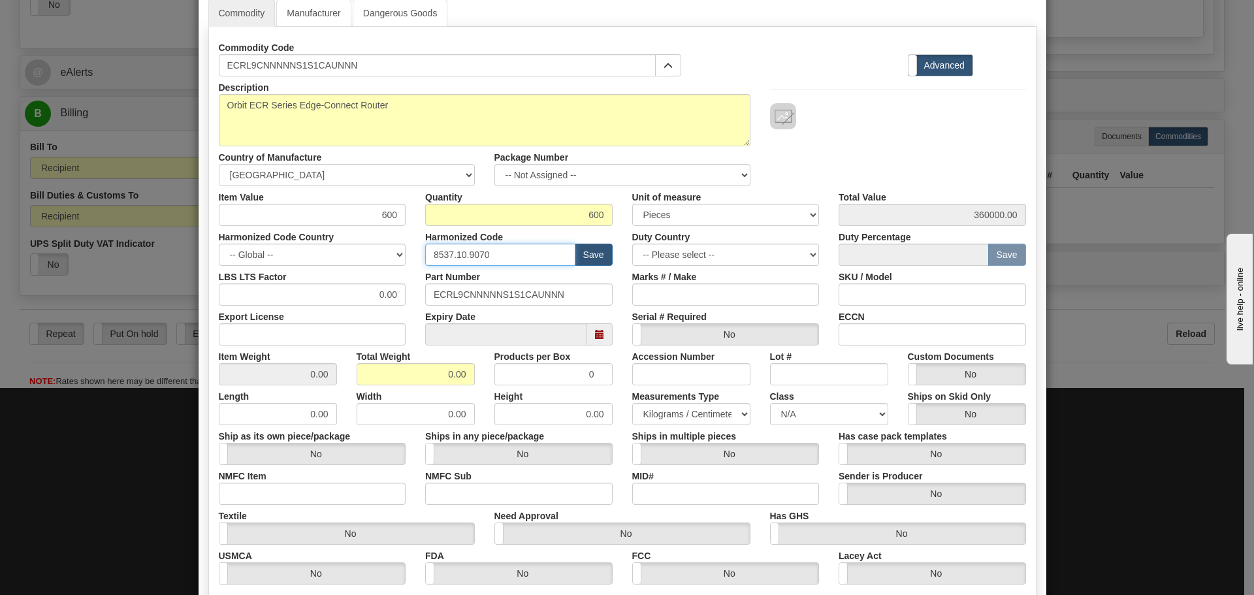
scroll to position [196, 0]
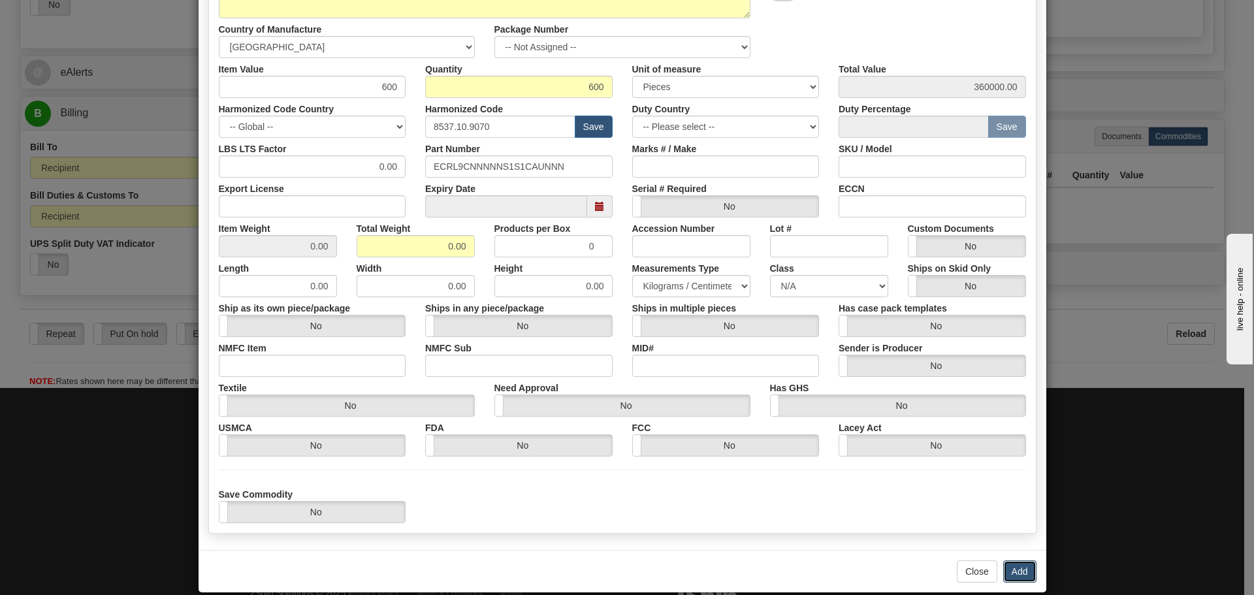
click at [1007, 570] on button "Add" at bounding box center [1019, 572] width 33 height 22
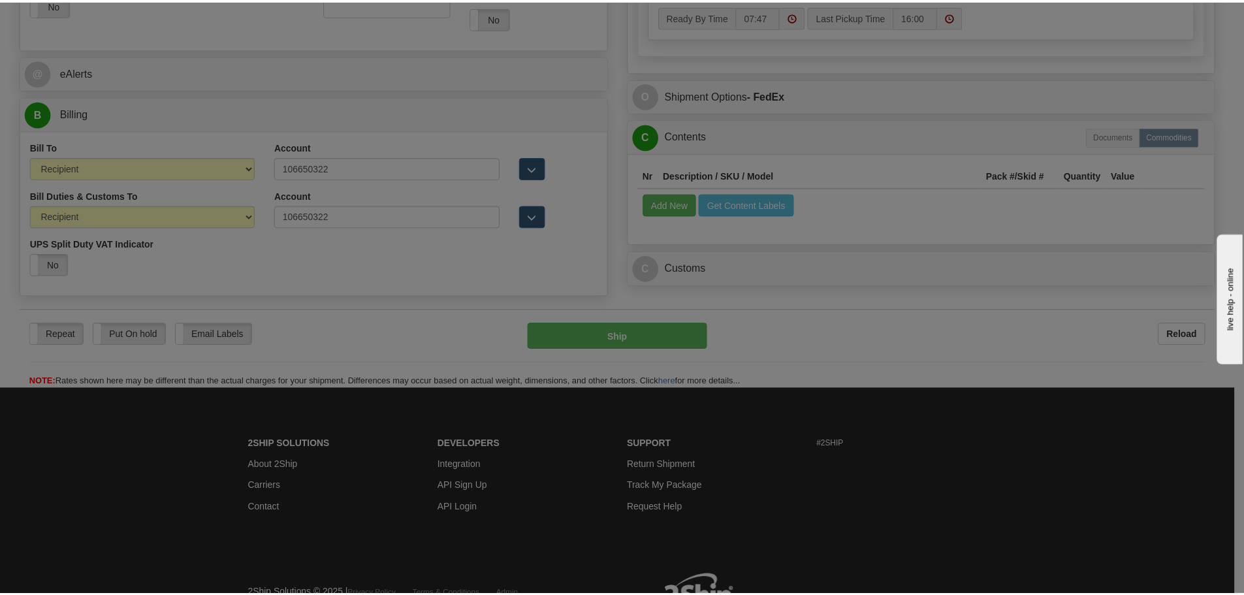
scroll to position [0, 0]
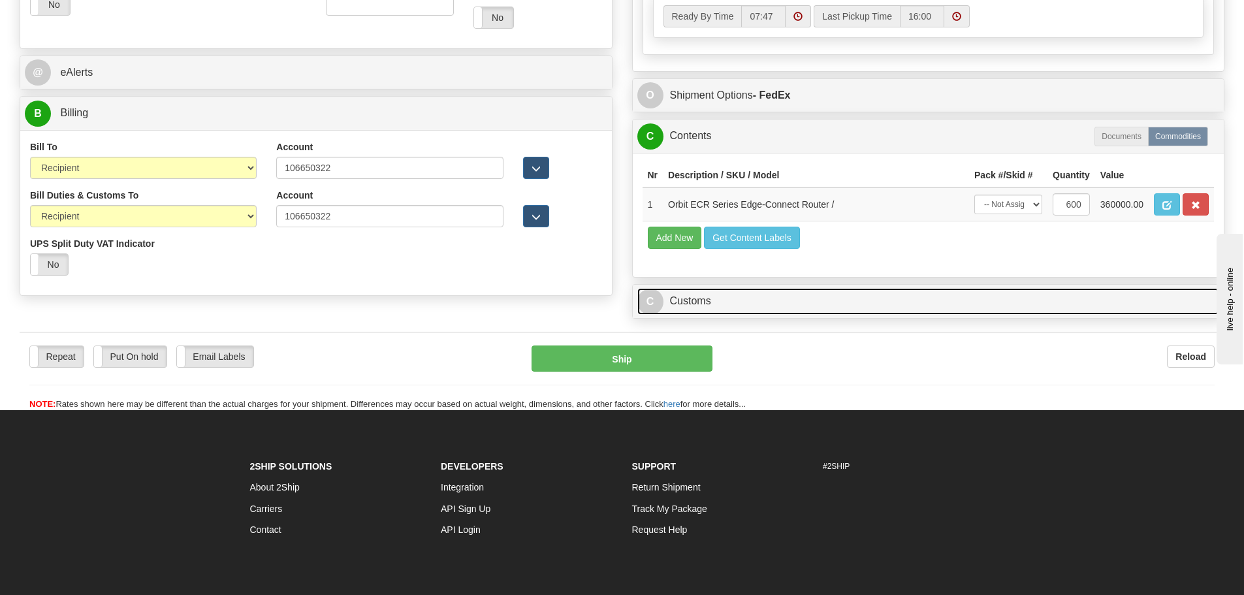
click at [756, 307] on link "C Customs" at bounding box center [929, 301] width 583 height 27
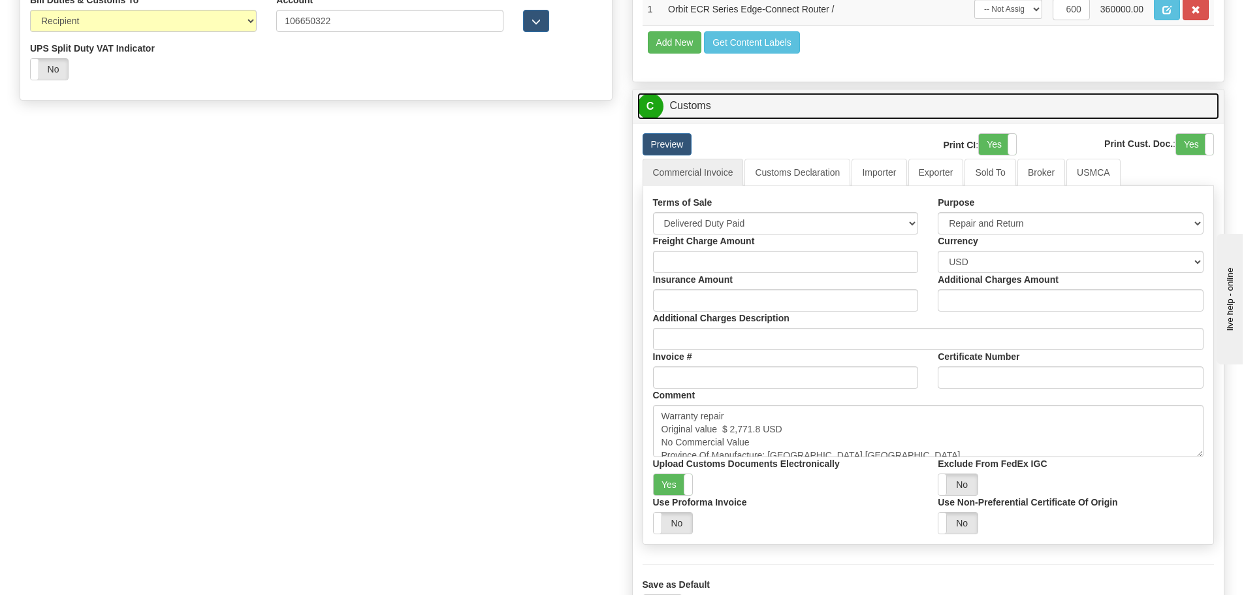
scroll to position [1111, 0]
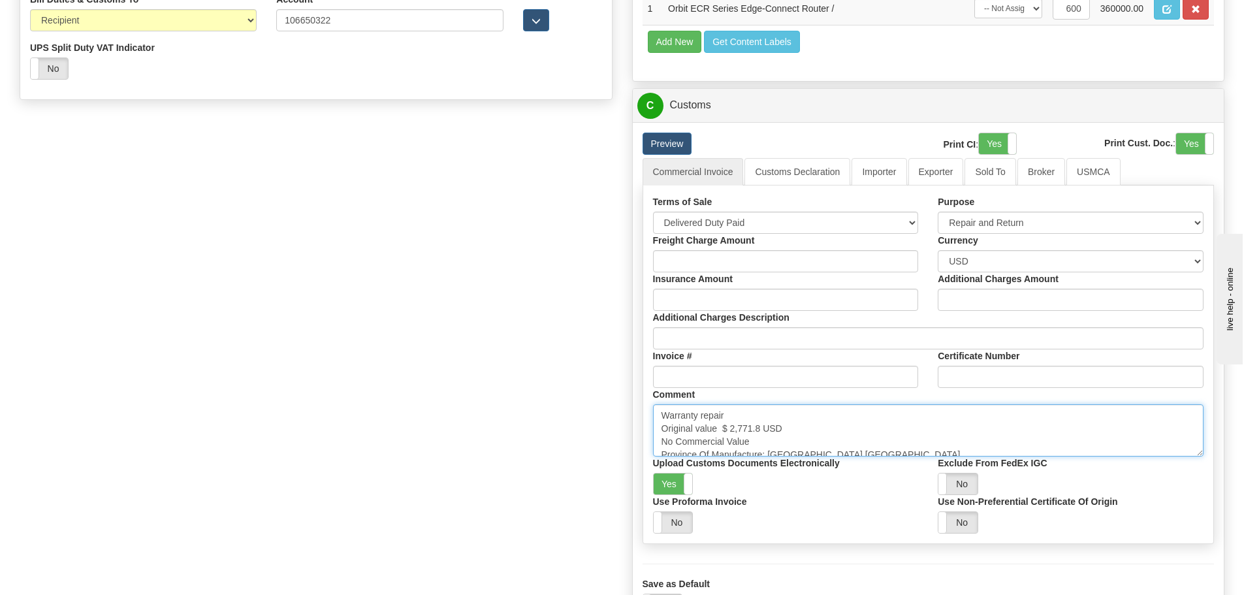
click at [898, 420] on textarea "Warranty repair Original value $ 2,771.8 USD No Commercial Value Province Of Ma…" at bounding box center [928, 430] width 551 height 52
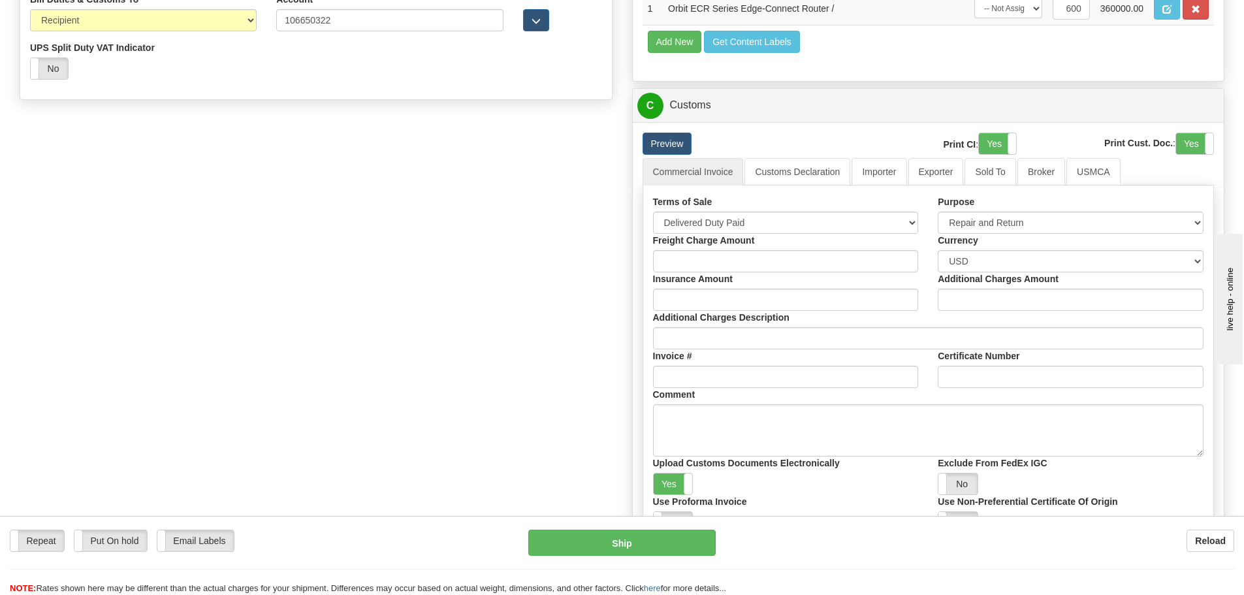
drag, startPoint x: 533, startPoint y: 235, endPoint x: 537, endPoint y: 255, distance: 20.0
click at [589, 534] on button "Ship" at bounding box center [622, 543] width 187 height 26
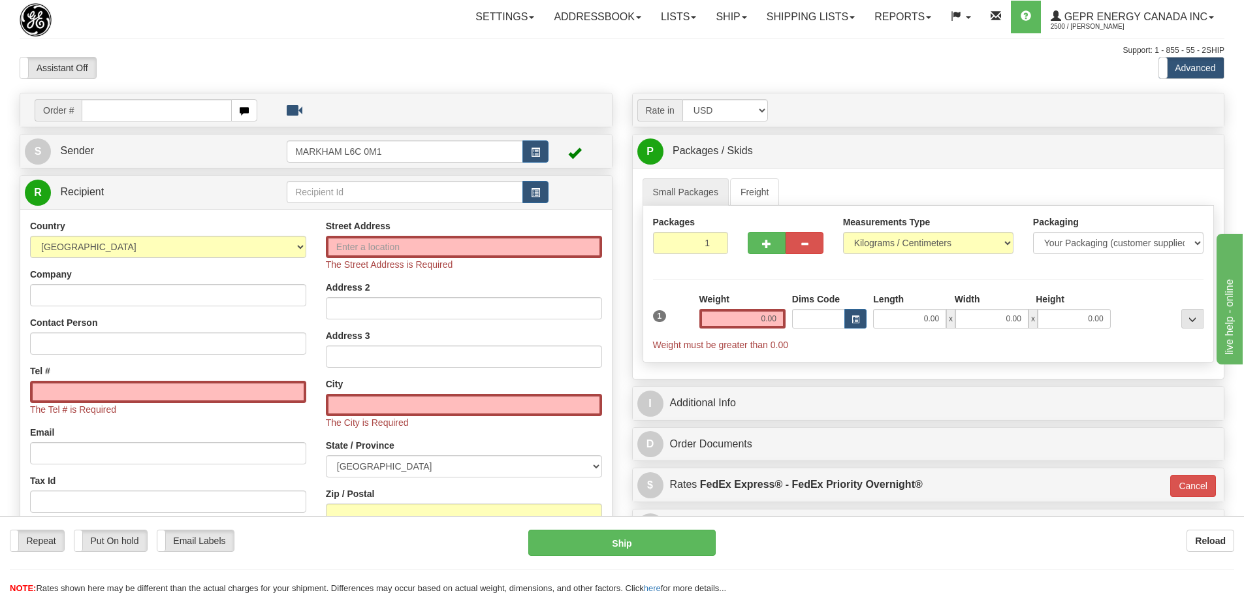
click at [653, 65] on div "Assistant On Assistant Off Do a return Do a return Previous Next Standard Advan…" at bounding box center [622, 68] width 1225 height 22
drag, startPoint x: 761, startPoint y: 45, endPoint x: 785, endPoint y: 40, distance: 24.7
click at [761, 45] on div "Support: 1 - 855 - 55 - 2SHIP" at bounding box center [622, 50] width 1205 height 11
click at [797, 18] on link "Shipping lists" at bounding box center [811, 17] width 108 height 33
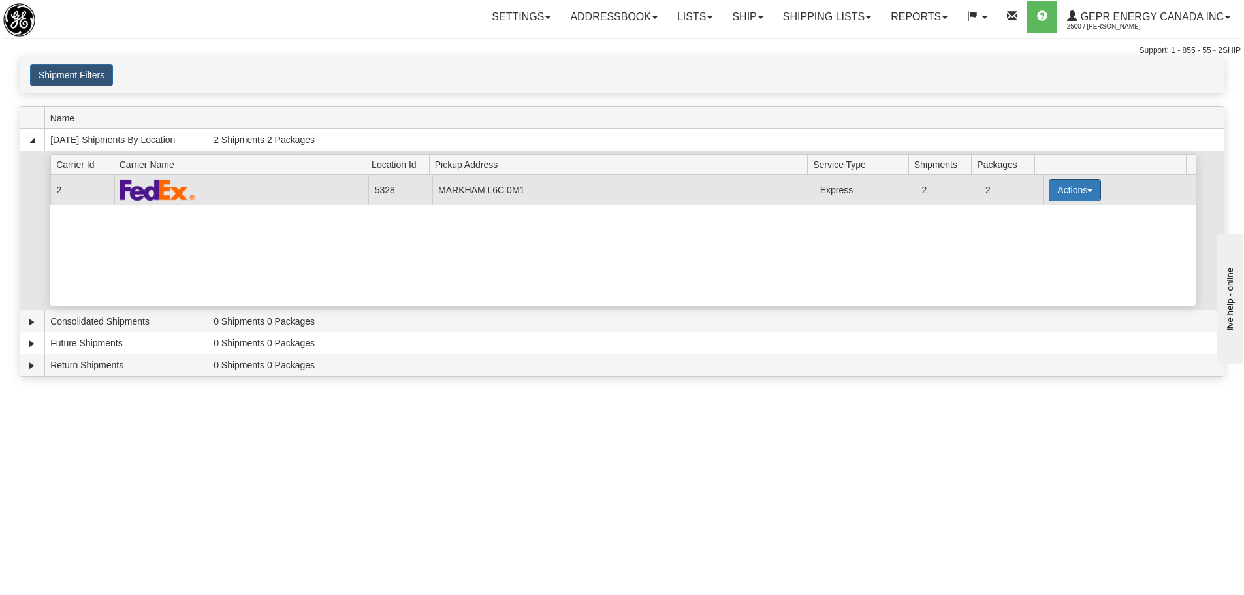
click at [1079, 187] on button "Actions" at bounding box center [1075, 190] width 52 height 22
click at [1048, 216] on link "Details" at bounding box center [1048, 214] width 105 height 17
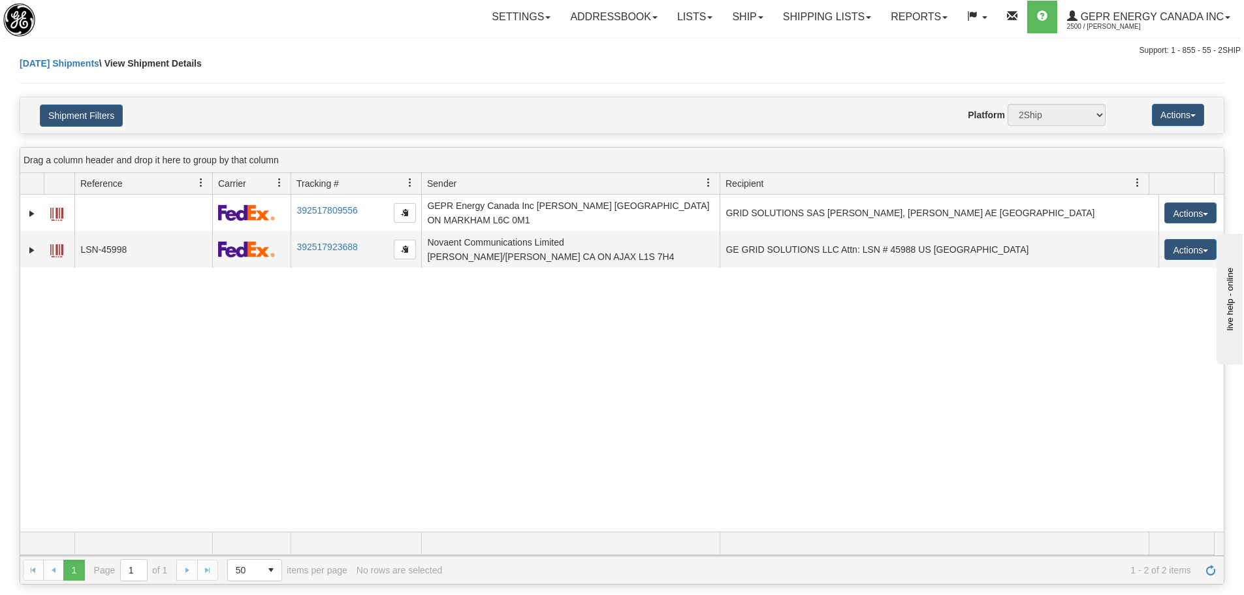
click at [270, 361] on div "31525282 2500 392517809556 [DATE] [DATE] 07:47:51 AM GEPR Energy Canada Inc [PE…" at bounding box center [622, 363] width 1204 height 337
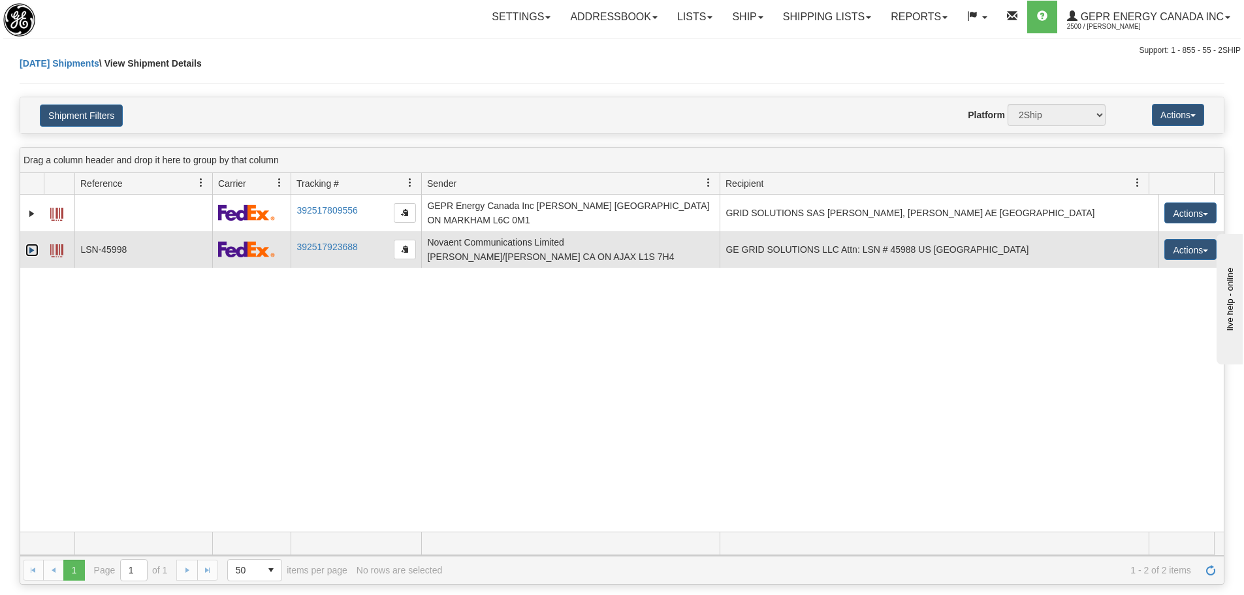
click at [25, 245] on link "Expand" at bounding box center [31, 250] width 13 height 13
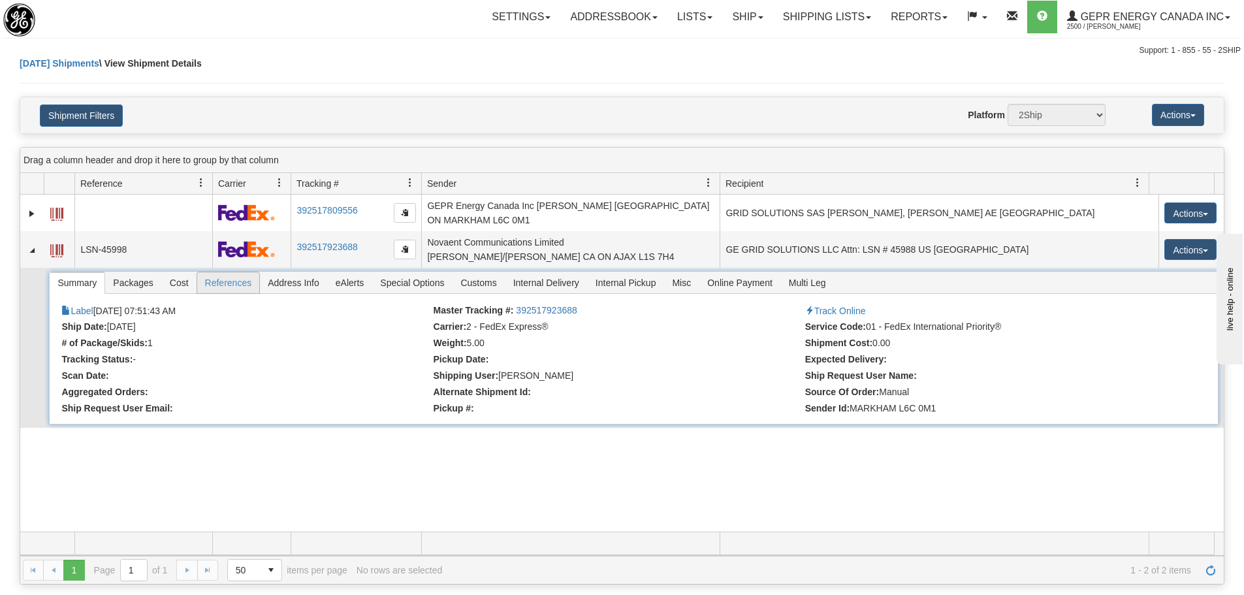
click at [214, 276] on span "References" at bounding box center [228, 282] width 63 height 21
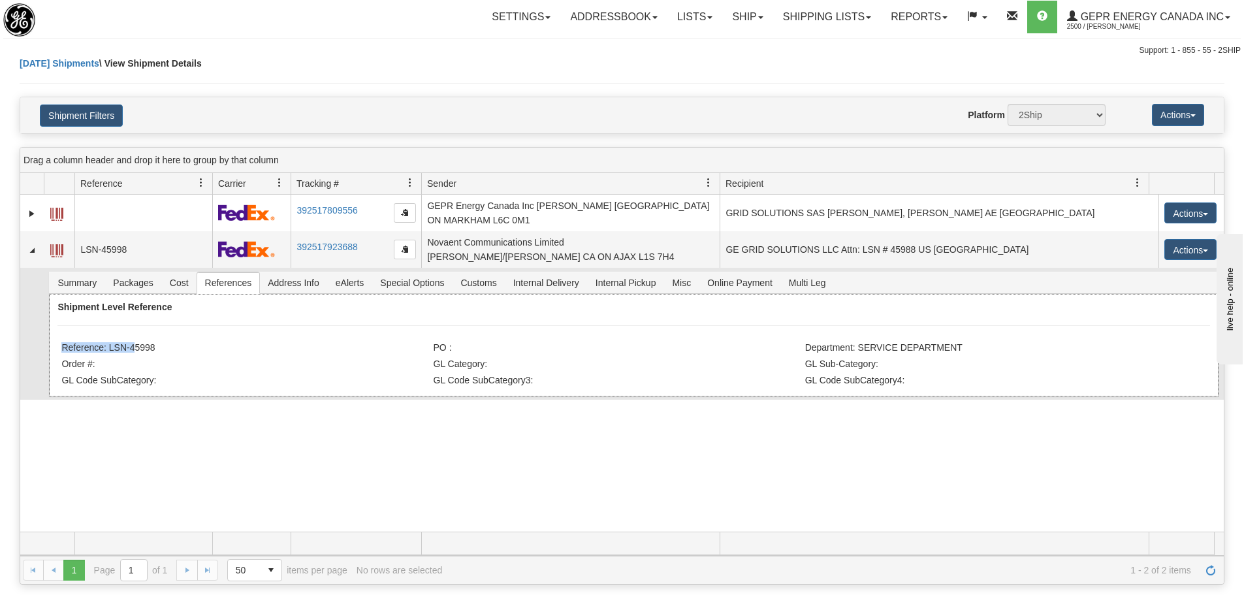
drag, startPoint x: 148, startPoint y: 340, endPoint x: 128, endPoint y: 336, distance: 19.9
click at [128, 337] on div "Shipment Level Reference Reference: LSN-45998 PO : Department: SERVICE DEPARTME…" at bounding box center [633, 345] width 1169 height 103
click at [222, 323] on div "Shipment Level Reference Reference: LSN-45998 PO : Department: SERVICE DEPARTME…" at bounding box center [633, 345] width 1169 height 103
click at [172, 344] on li "Reference: LSN-45998" at bounding box center [245, 348] width 368 height 13
drag, startPoint x: 164, startPoint y: 344, endPoint x: 109, endPoint y: 340, distance: 55.1
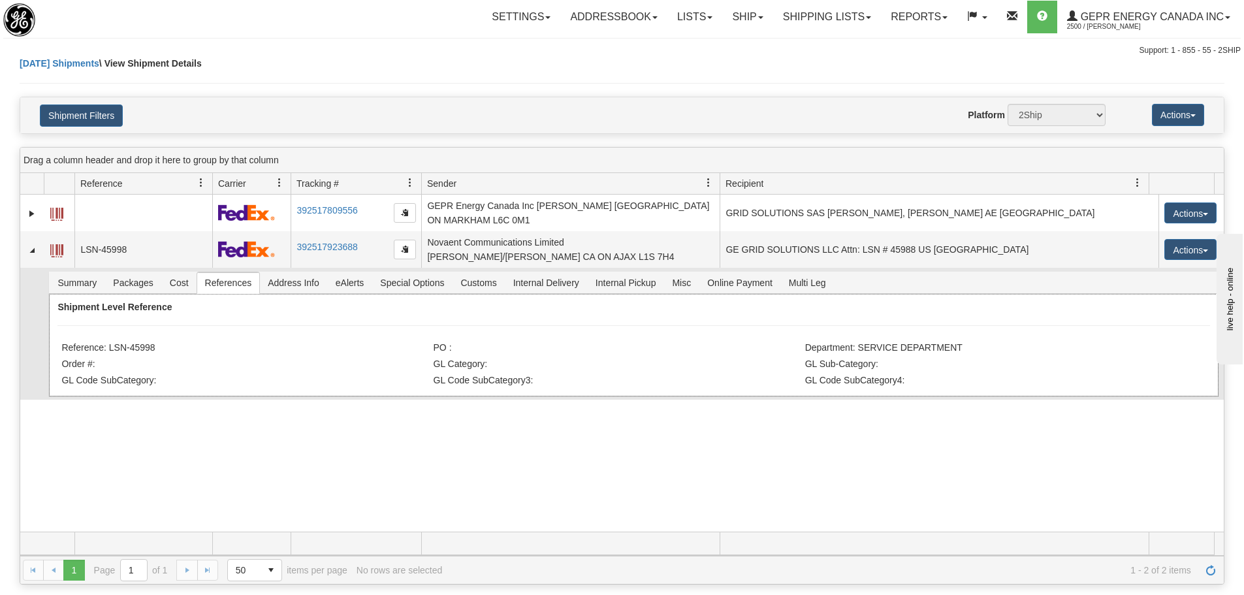
click at [109, 342] on li "Reference: LSN-45998" at bounding box center [245, 348] width 368 height 13
copy li "LSN-45998"
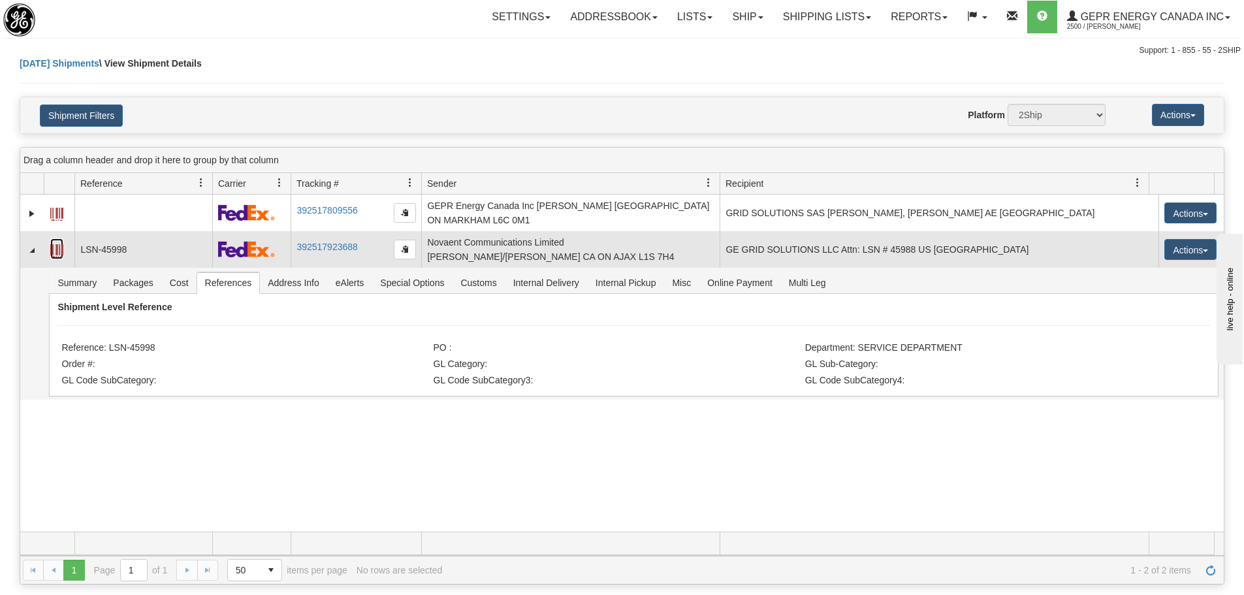
click at [57, 238] on link at bounding box center [56, 248] width 13 height 21
